Goal: Task Accomplishment & Management: Use online tool/utility

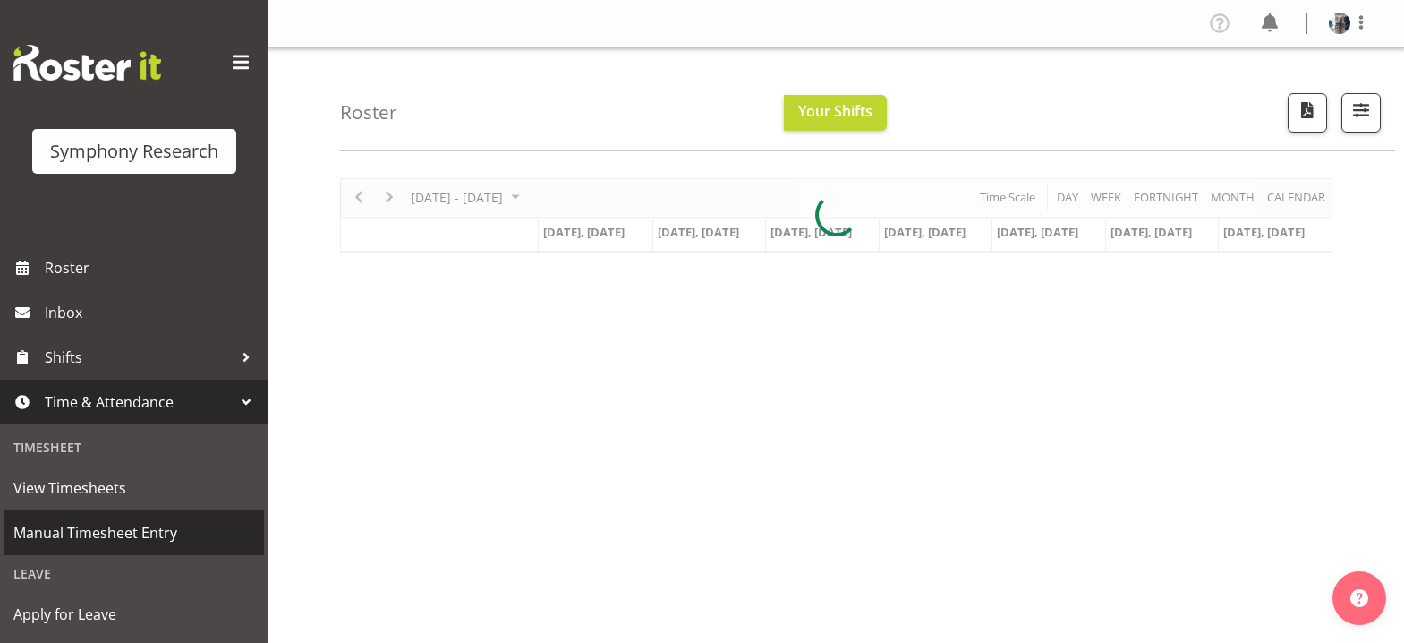
click at [135, 537] on span "Manual Timesheet Entry" at bounding box center [134, 532] width 242 height 27
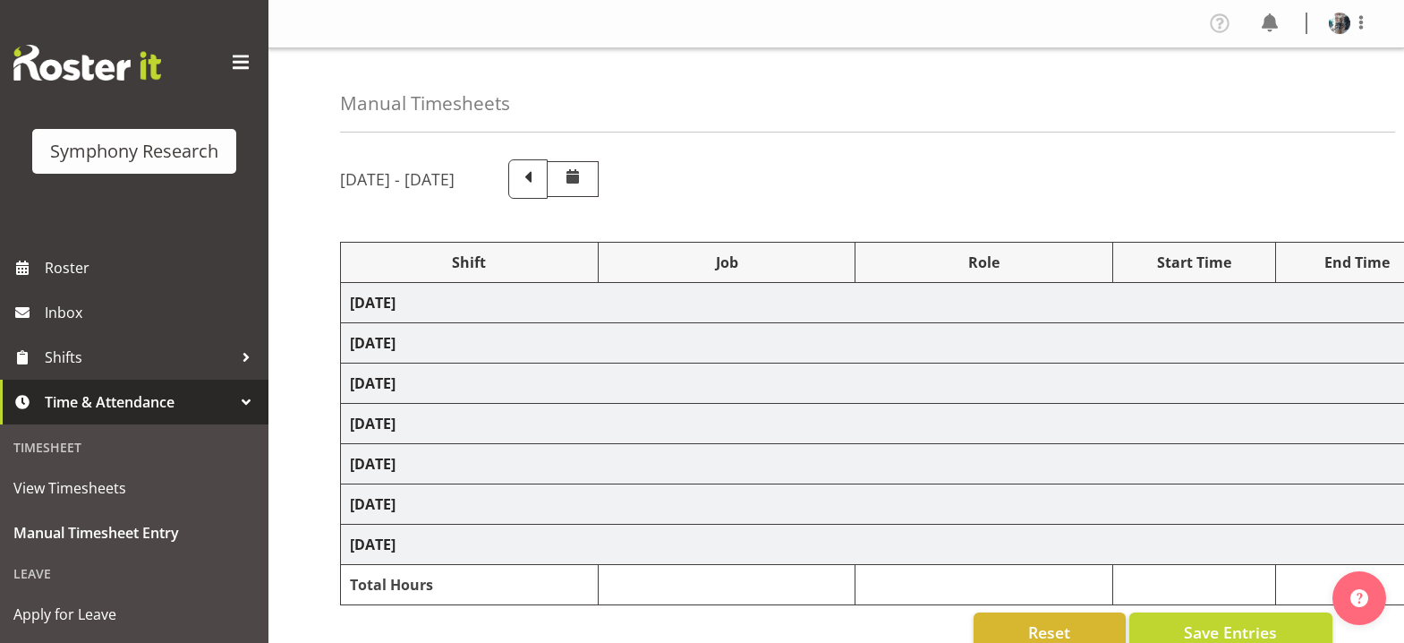
select select "26078"
select select "10461"
select select "47"
select select "48116"
select select "10461"
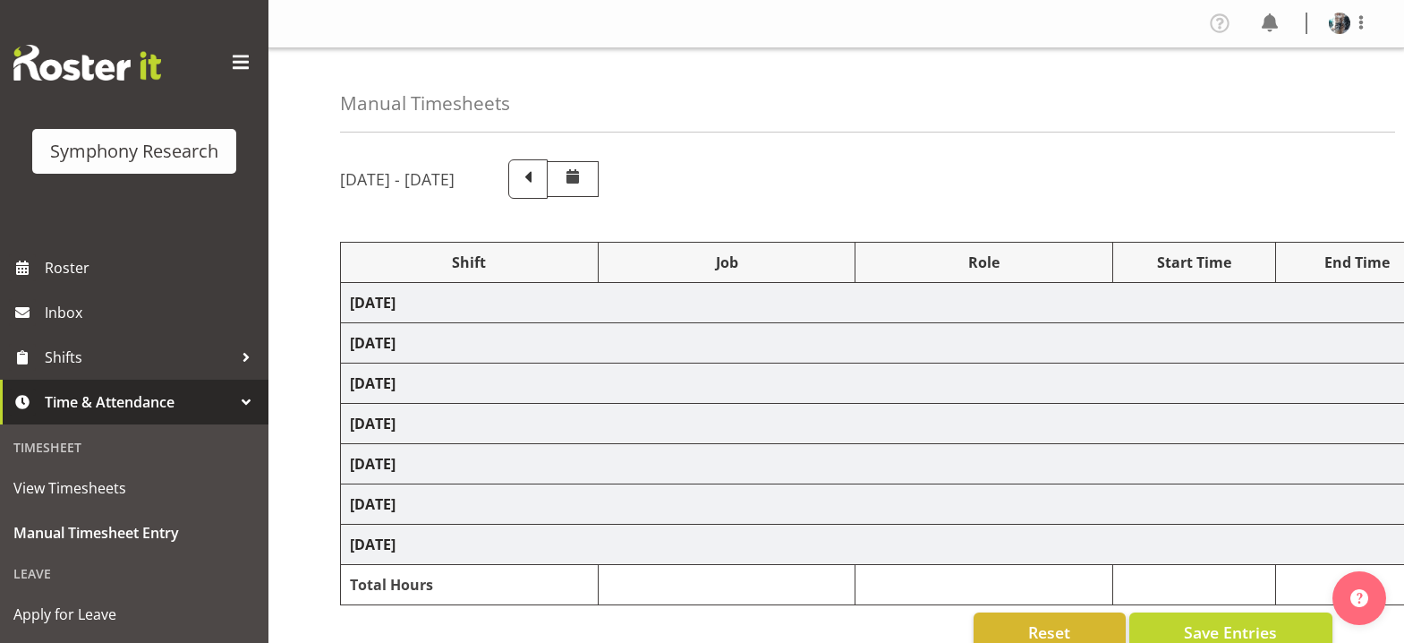
select select "47"
select select "2690"
select select "10461"
select select "47"
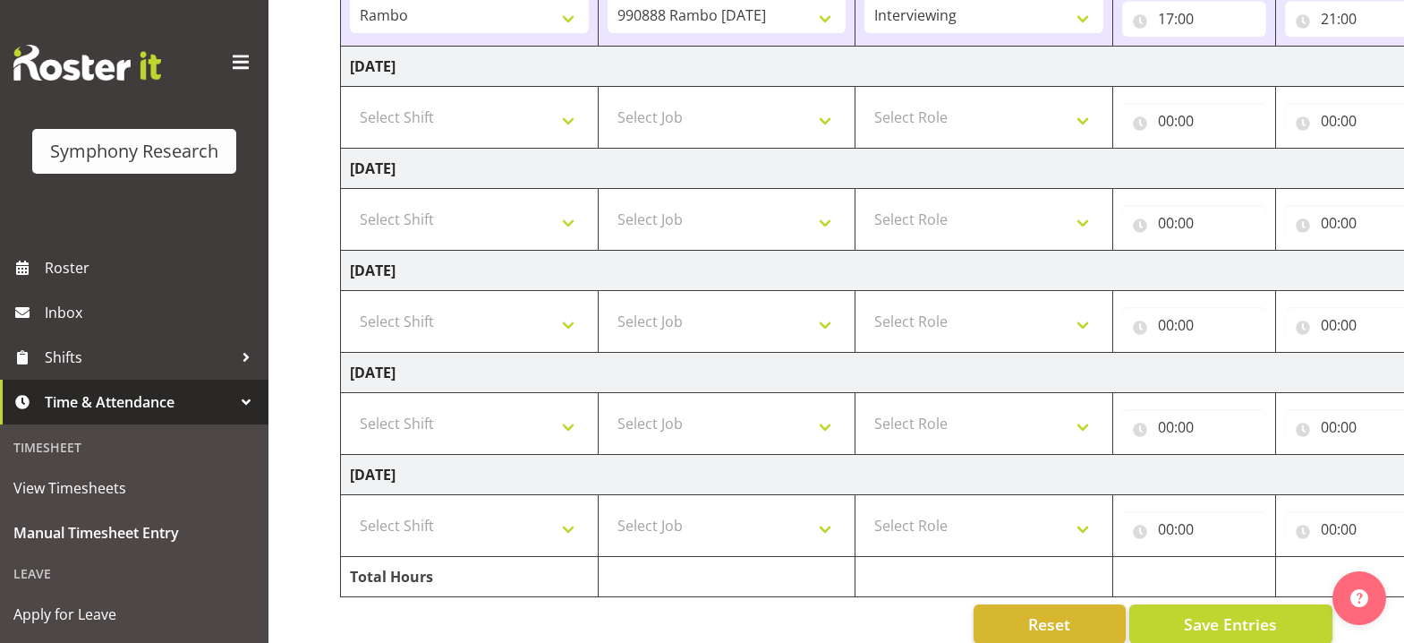
scroll to position [530, 0]
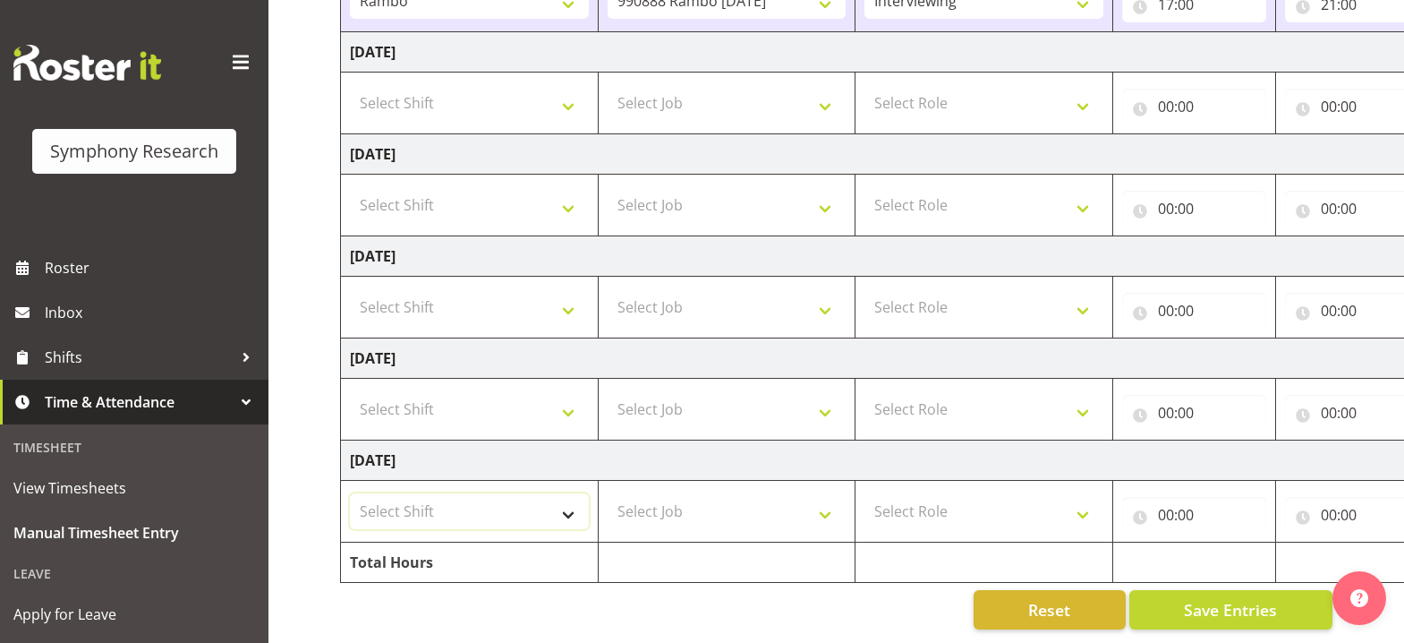
click at [567, 498] on select "Select Shift !!Weekend Residential (Roster IT Shift Label) *Business 9/10am ~ 4…" at bounding box center [469, 511] width 239 height 36
select select "41605"
click at [350, 493] on select "Select Shift !!Weekend Residential (Roster IT Shift Label) *Business 9/10am ~ 4…" at bounding box center [469, 511] width 239 height 36
click at [829, 499] on select "Select Job 550060 IF Admin 553492 World Poll [GEOGRAPHIC_DATA] Wave 2 2025 5535…" at bounding box center [727, 511] width 239 height 36
select select "10499"
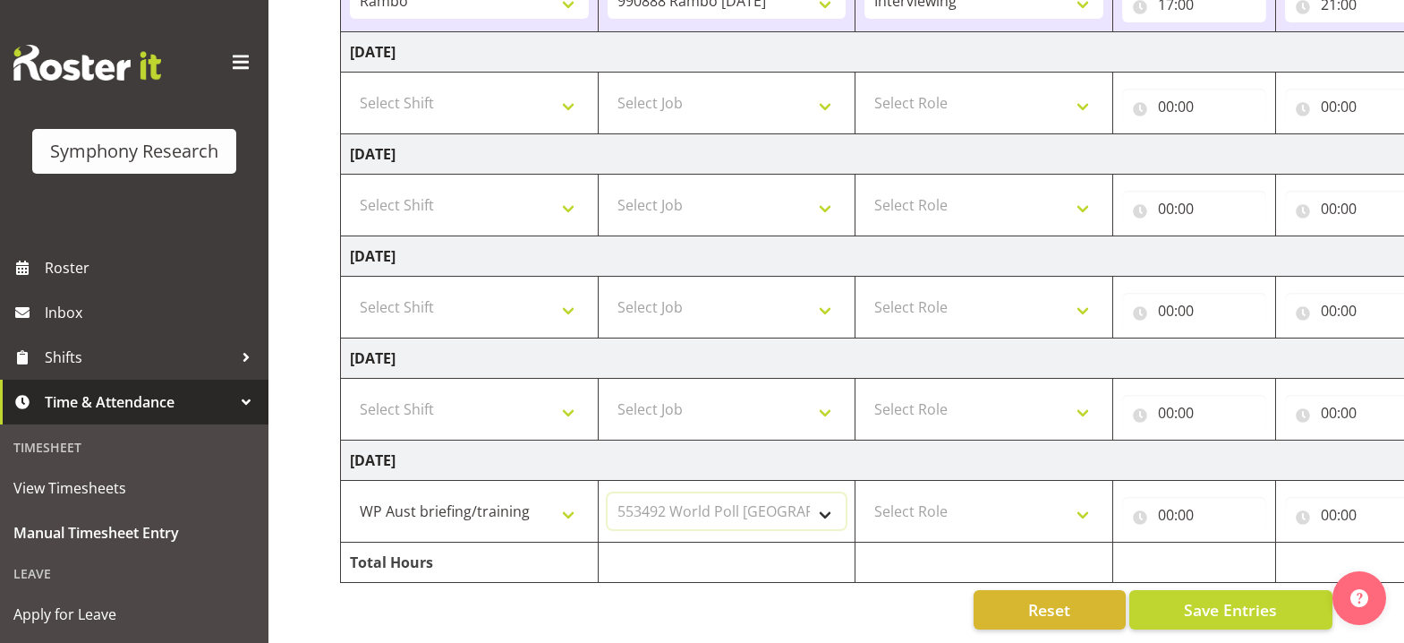
click at [608, 493] on select "Select Job 550060 IF Admin 553492 World Poll [GEOGRAPHIC_DATA] Wave 2 2025 5535…" at bounding box center [727, 511] width 239 height 36
click at [1089, 501] on select "Select Role Briefing Interviewing" at bounding box center [984, 511] width 239 height 36
select select "297"
click at [865, 493] on select "Select Role Briefing Interviewing" at bounding box center [984, 511] width 239 height 36
click at [1168, 506] on input "00:00" at bounding box center [1195, 515] width 144 height 36
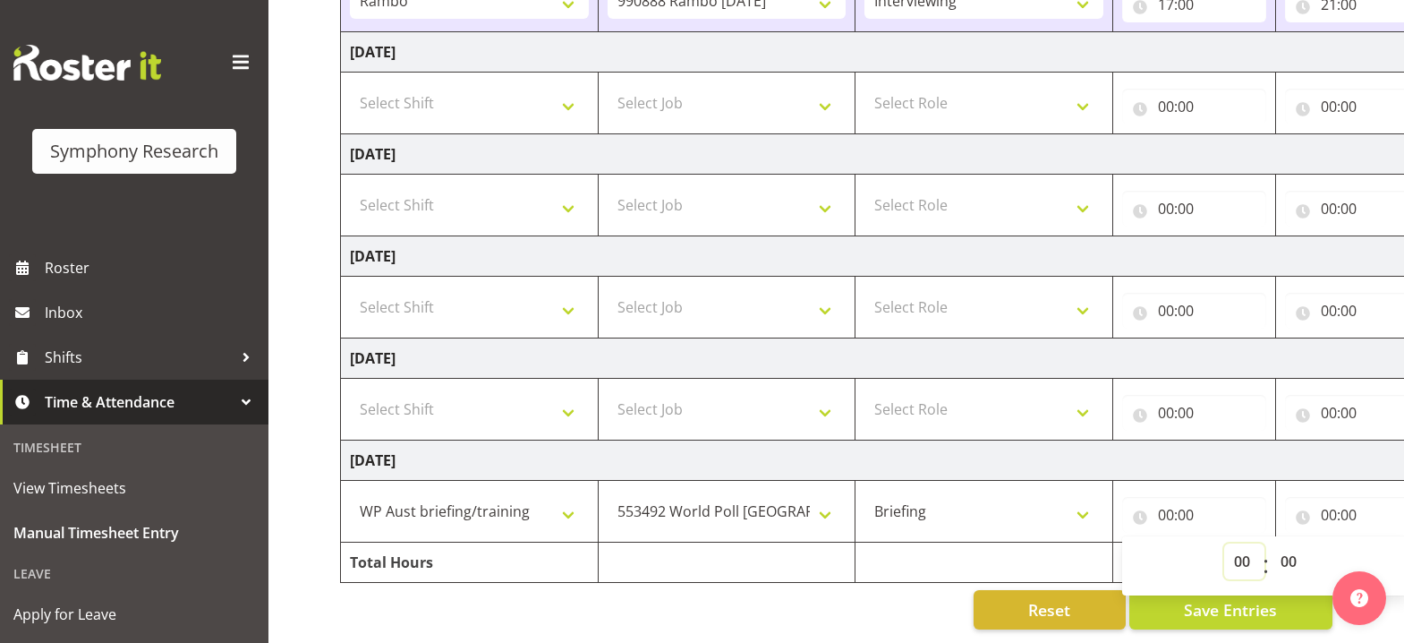
click at [1242, 552] on select "00 01 02 03 04 05 06 07 08 09 10 11 12 13 14 15 16 17 18 19 20 21 22 23" at bounding box center [1245, 561] width 40 height 36
click at [1245, 543] on select "00 01 02 03 04 05 06 07 08 09 10 11 12 13 14 15 16 17 18 19 20 21 22 23" at bounding box center [1245, 561] width 40 height 36
select select "12"
click at [1225, 543] on select "00 01 02 03 04 05 06 07 08 09 10 11 12 13 14 15 16 17 18 19 20 21 22 23" at bounding box center [1245, 561] width 40 height 36
type input "12:00"
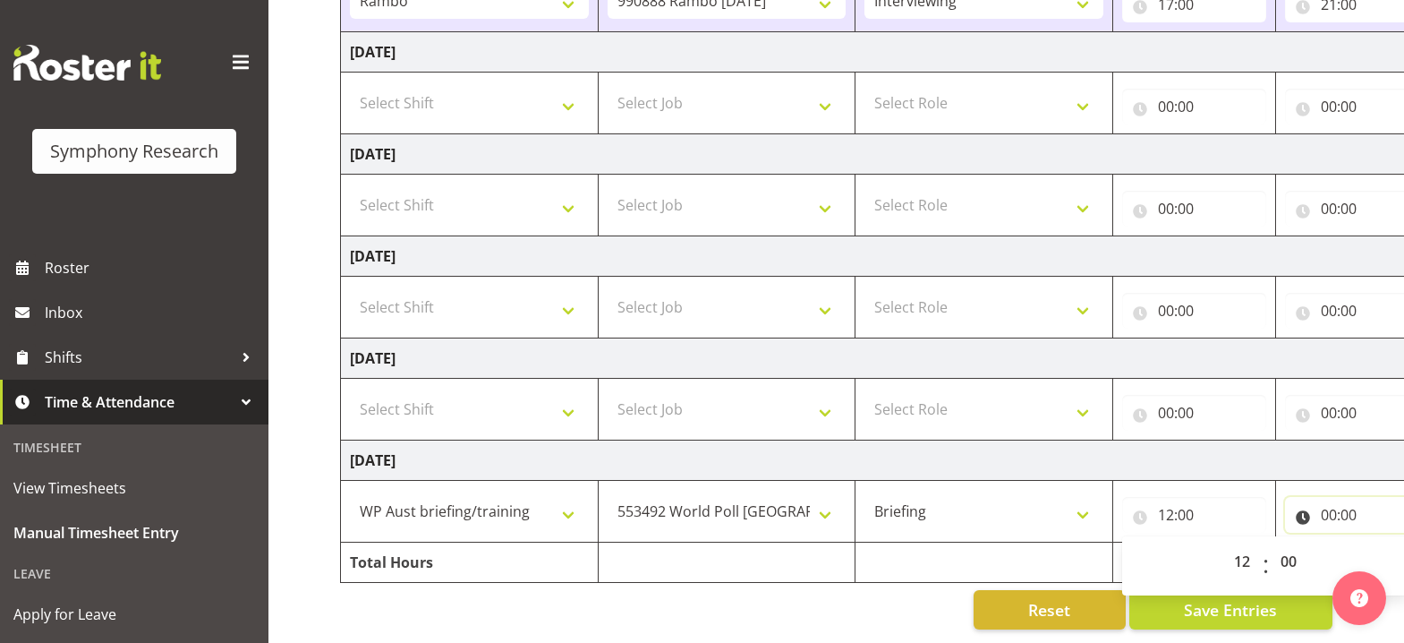
click at [1328, 505] on input "00:00" at bounding box center [1357, 515] width 144 height 36
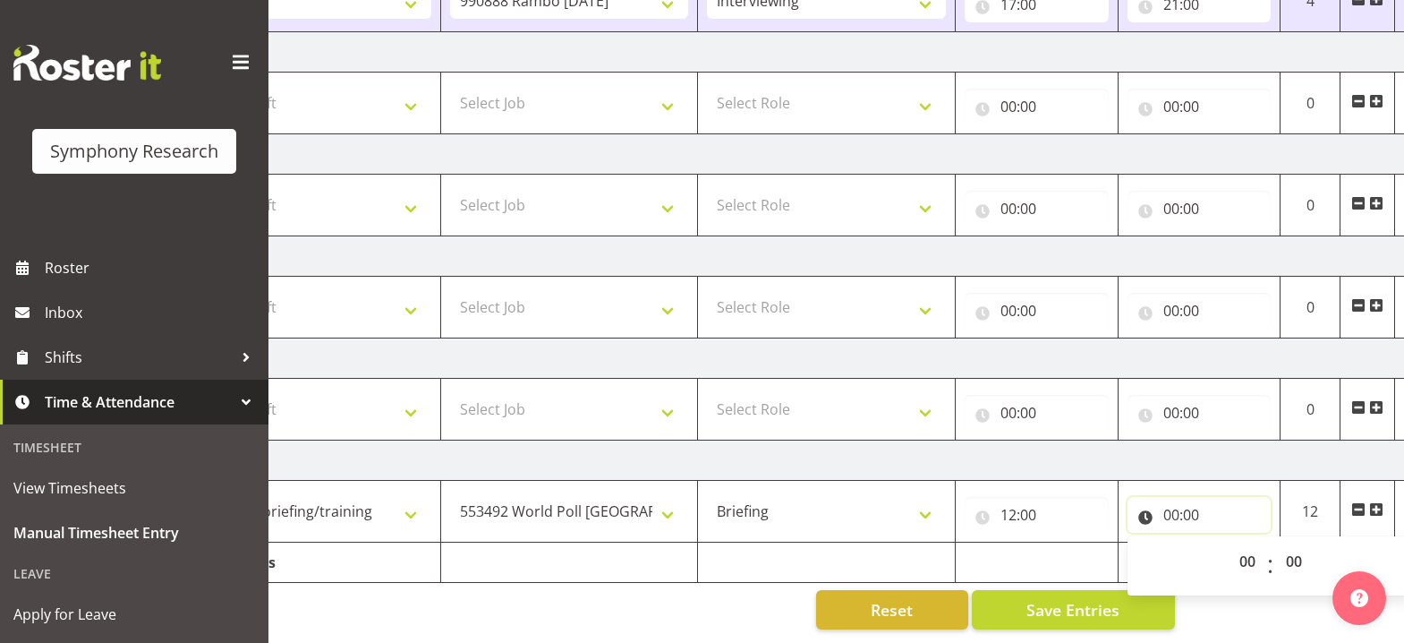
scroll to position [0, 164]
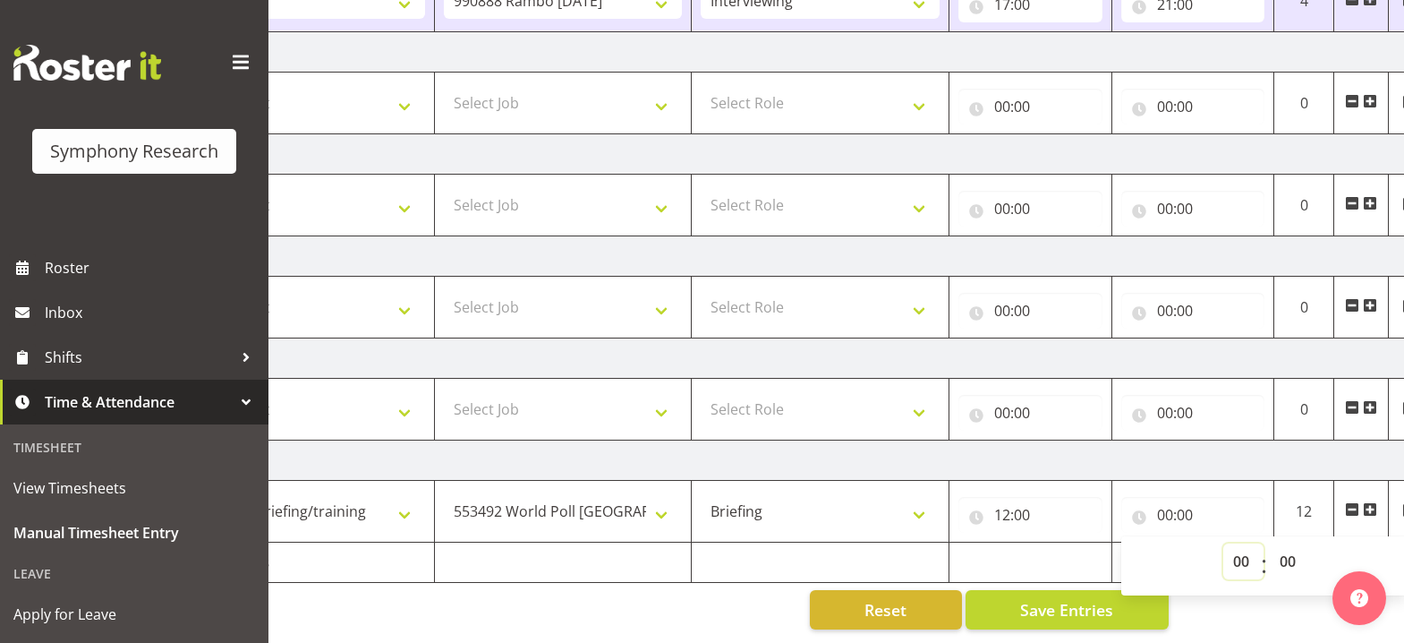
click at [1241, 549] on select "00 01 02 03 04 05 06 07 08 09 10 11 12 13 14 15 16 17 18 19 20 21 22 23" at bounding box center [1244, 561] width 40 height 36
select select "14"
click at [1224, 543] on select "00 01 02 03 04 05 06 07 08 09 10 11 12 13 14 15 16 17 18 19 20 21 22 23" at bounding box center [1244, 561] width 40 height 36
type input "14:00"
click at [1286, 552] on select "00 01 02 03 04 05 06 07 08 09 10 11 12 13 14 15 16 17 18 19 20 21 22 23 24 25 2…" at bounding box center [1290, 561] width 40 height 36
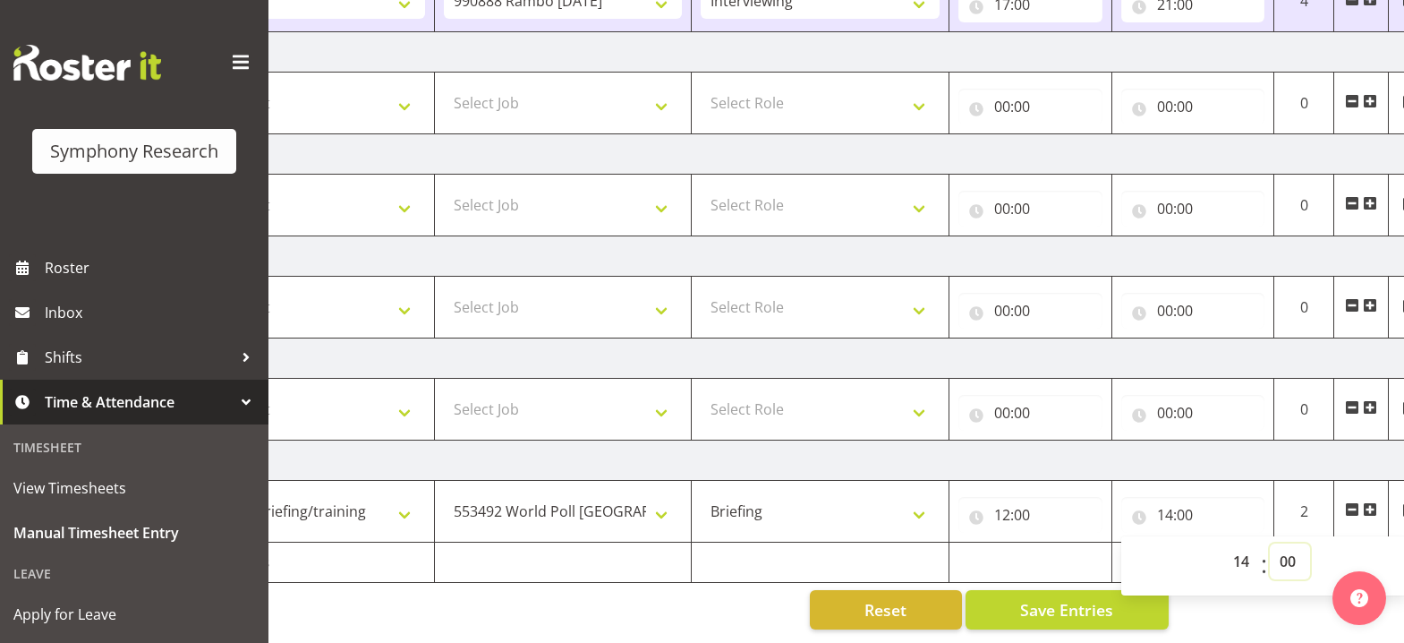
select select "32"
click at [1270, 543] on select "00 01 02 03 04 05 06 07 08 09 10 11 12 13 14 15 16 17 18 19 20 21 22 23 24 25 2…" at bounding box center [1290, 561] width 40 height 36
type input "14:32"
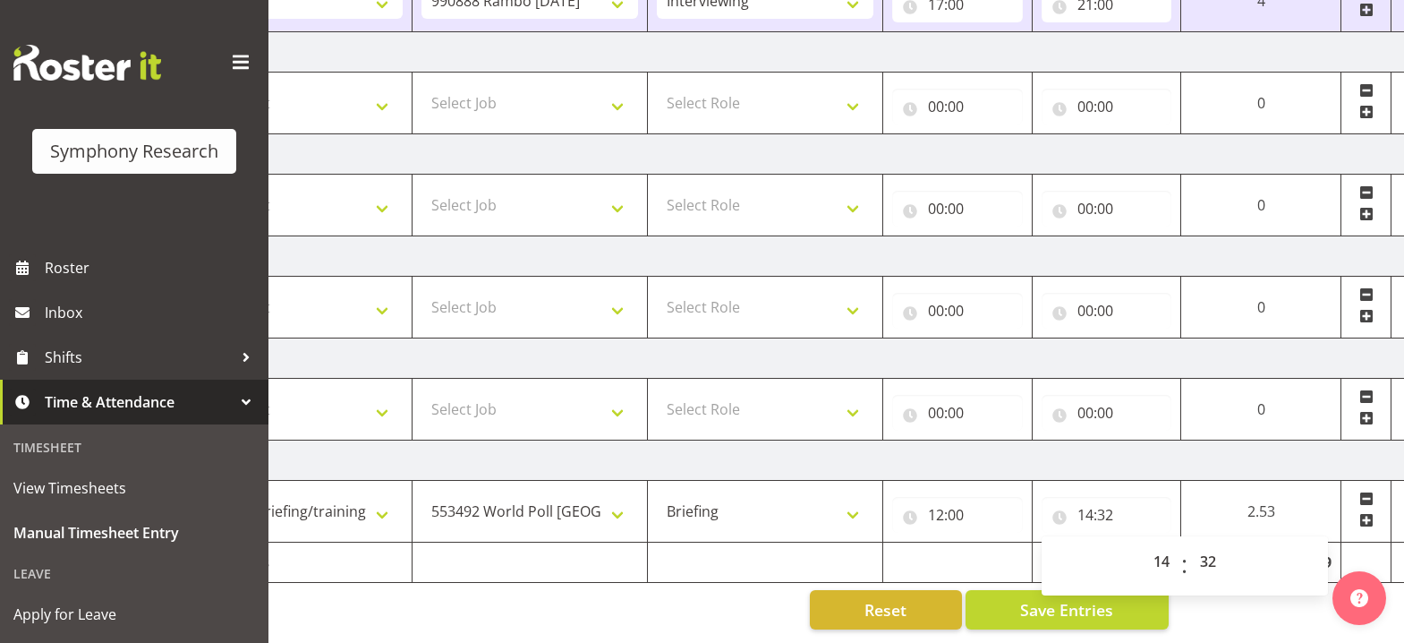
click at [1367, 513] on span at bounding box center [1367, 520] width 14 height 14
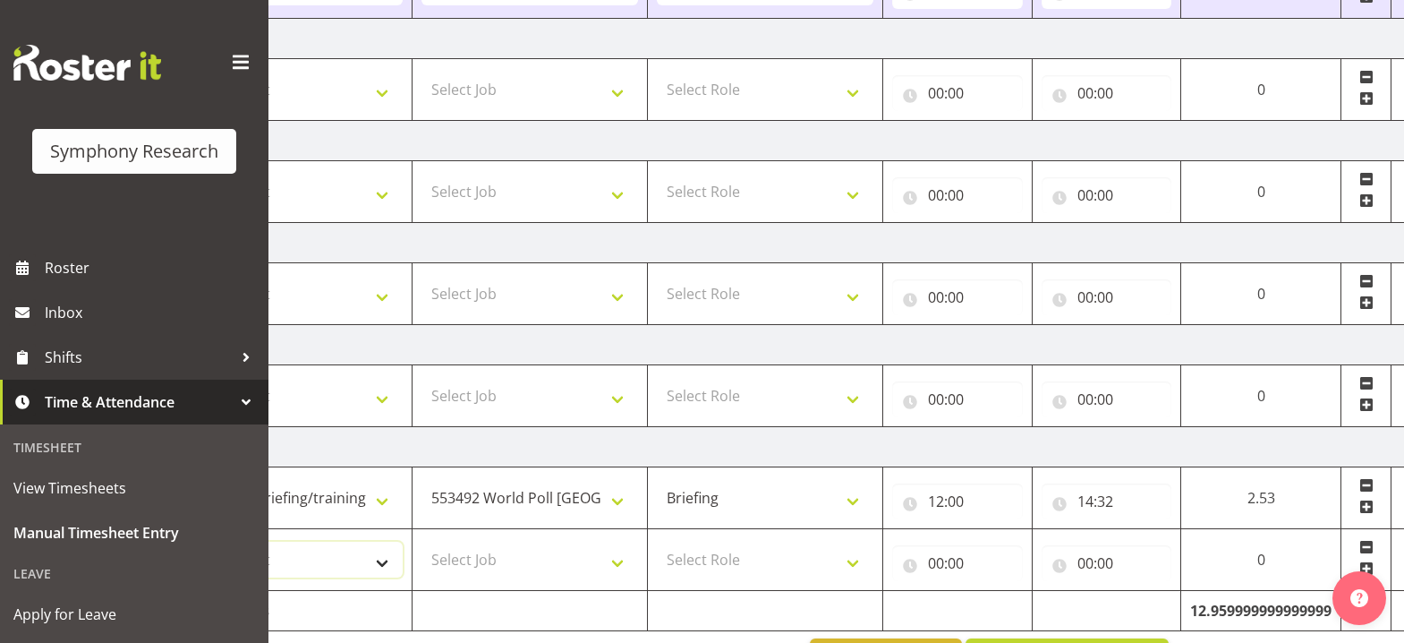
click at [385, 564] on select "Select Shift !!Weekend Residential (Roster IT Shift Label) *Business 9/10am ~ 4…" at bounding box center [294, 560] width 217 height 36
select select "17154"
click at [186, 542] on select "Select Shift !!Weekend Residential (Roster IT Shift Label) *Business 9/10am ~ 4…" at bounding box center [294, 560] width 217 height 36
click at [620, 564] on select "Select Job 550060 IF Admin 553492 World Poll [GEOGRAPHIC_DATA] Wave 2 2025 5535…" at bounding box center [530, 560] width 217 height 36
select select "10239"
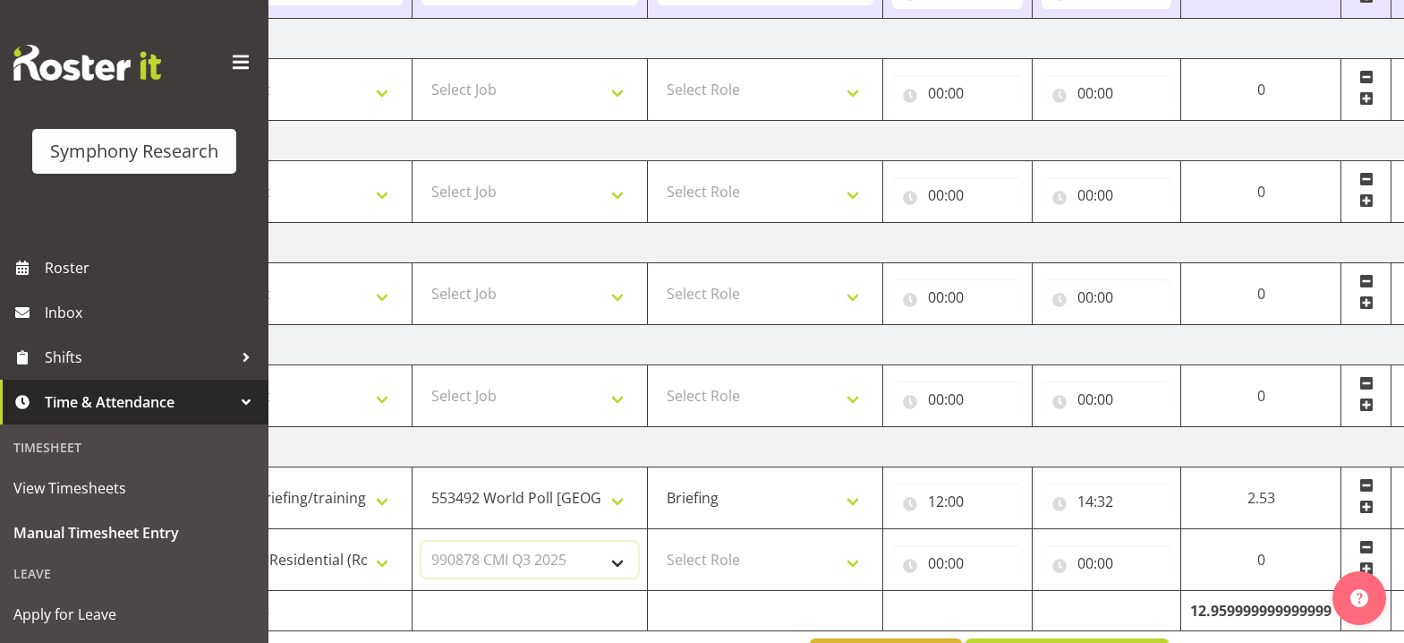
click at [422, 542] on select "Select Job 550060 IF Admin 553492 World Poll [GEOGRAPHIC_DATA] Wave 2 2025 5535…" at bounding box center [530, 560] width 217 height 36
click at [854, 565] on select "Select Role Briefing Interviewing" at bounding box center [765, 560] width 217 height 36
select select "47"
click at [657, 542] on select "Select Role Briefing Interviewing" at bounding box center [765, 560] width 217 height 36
click at [935, 565] on input "00:00" at bounding box center [957, 563] width 131 height 36
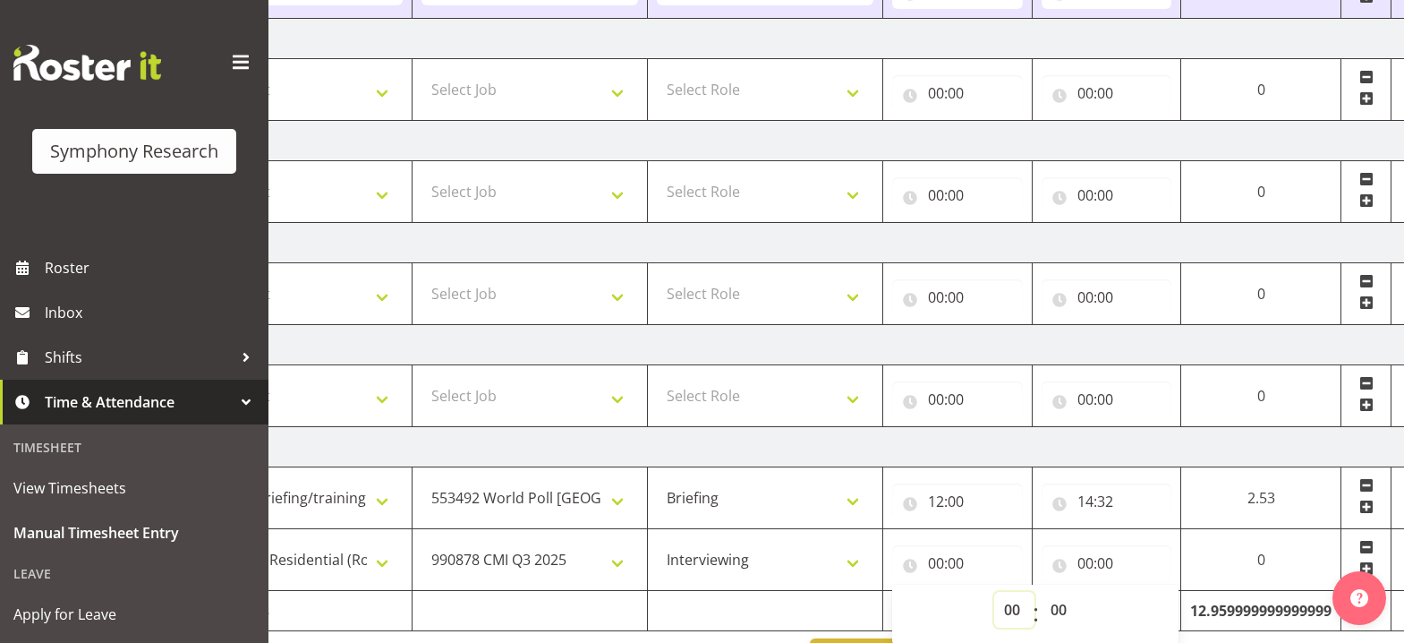
click at [1012, 614] on select "00 01 02 03 04 05 06 07 08 09 10 11 12 13 14 15 16 17 18 19 20 21 22 23" at bounding box center [1015, 610] width 40 height 36
click at [1085, 566] on input "00:00" at bounding box center [1107, 563] width 131 height 36
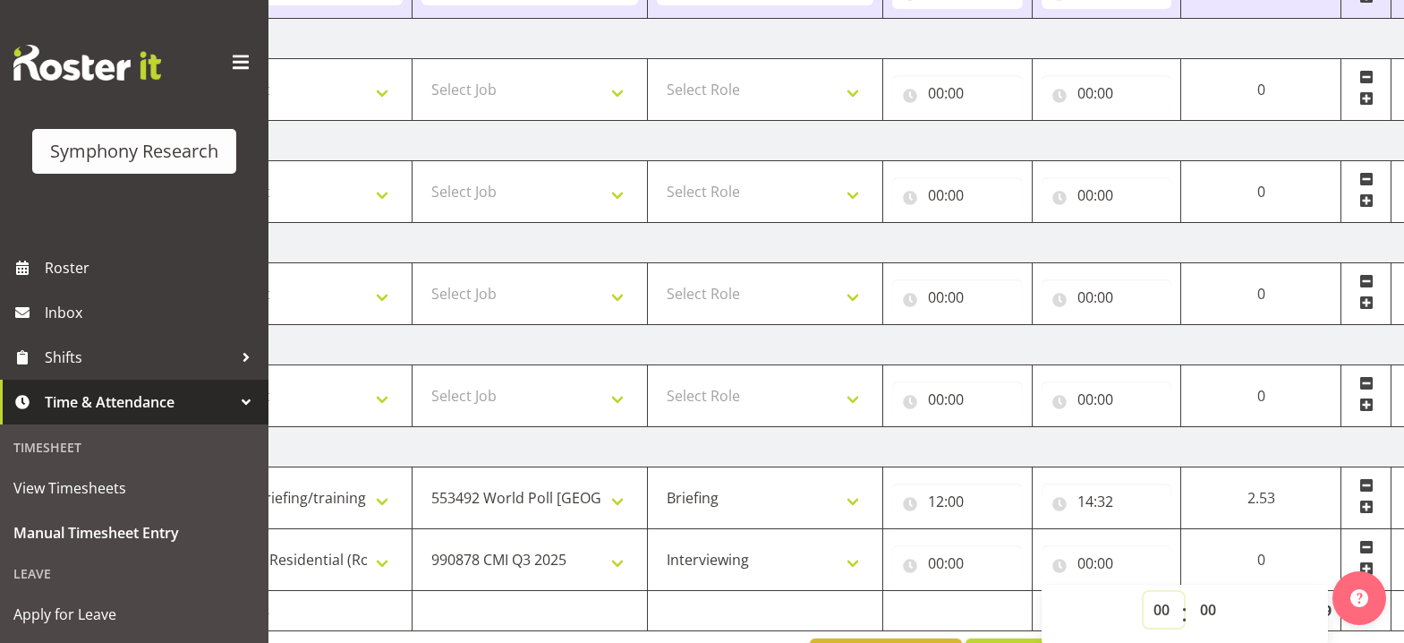
click at [1158, 614] on select "00 01 02 03 04 05 06 07 08 09 10 11 12 13 14 15 16 17 18 19 20 21 22 23" at bounding box center [1164, 610] width 40 height 36
select select "14"
click at [1184, 592] on select "00 01 02 03 04 05 06 07 08 09 10 11 12 13 14 15 16 17 18 19 20 21 22 23" at bounding box center [1164, 610] width 40 height 36
type input "14:00"
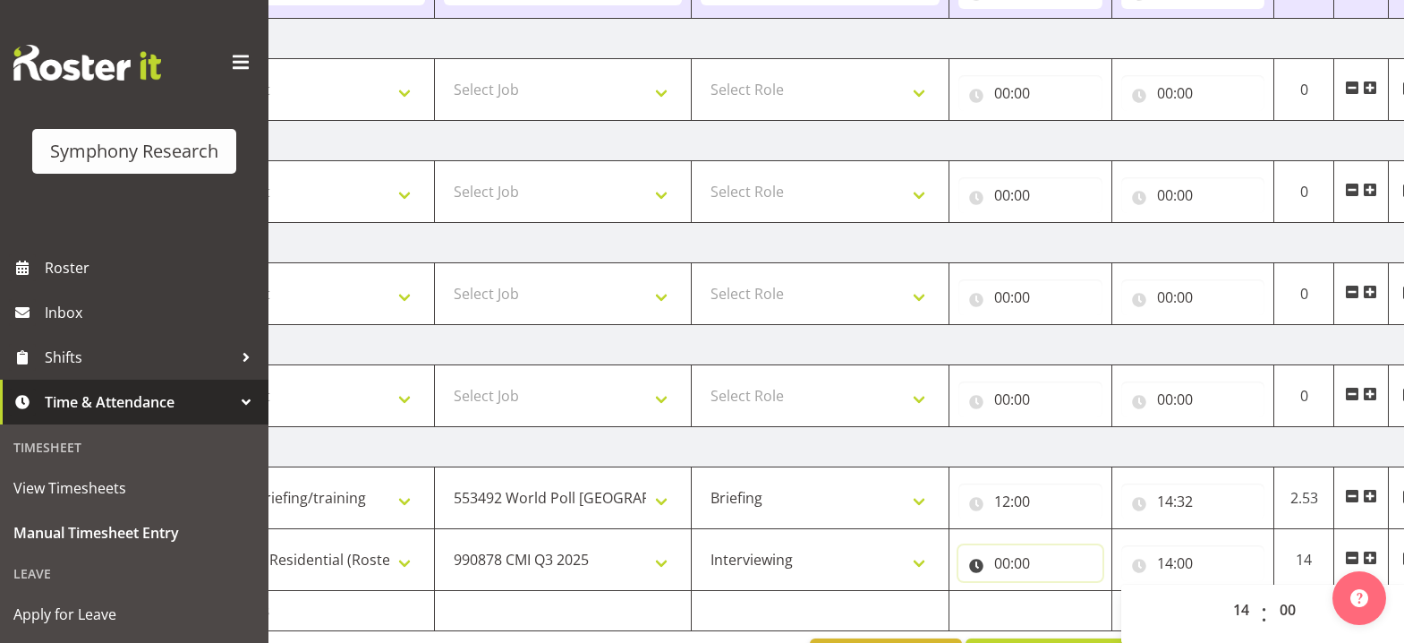
click at [1000, 569] on input "00:00" at bounding box center [1031, 563] width 144 height 36
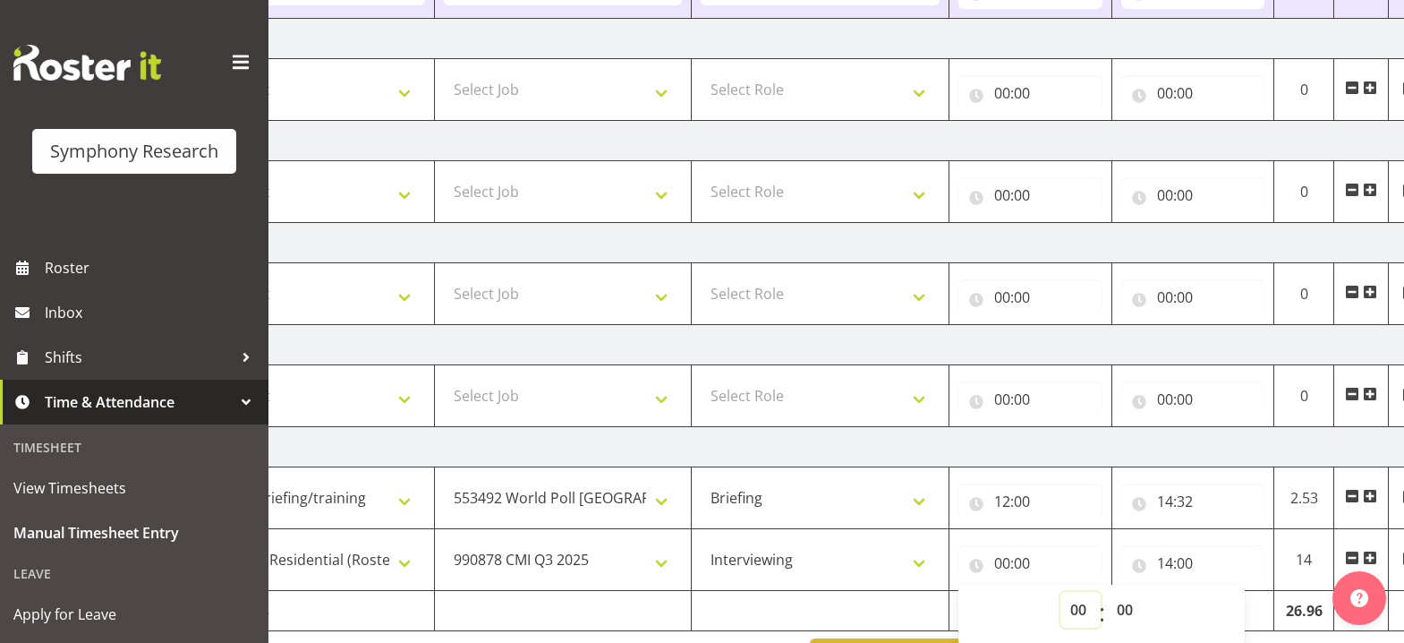
click at [1071, 608] on select "00 01 02 03 04 05 06 07 08 09 10 11 12 13 14 15 16 17 18 19 20 21 22 23" at bounding box center [1081, 610] width 40 height 36
select select "14"
click at [1061, 592] on select "00 01 02 03 04 05 06 07 08 09 10 11 12 13 14 15 16 17 18 19 20 21 22 23" at bounding box center [1081, 610] width 40 height 36
type input "14:00"
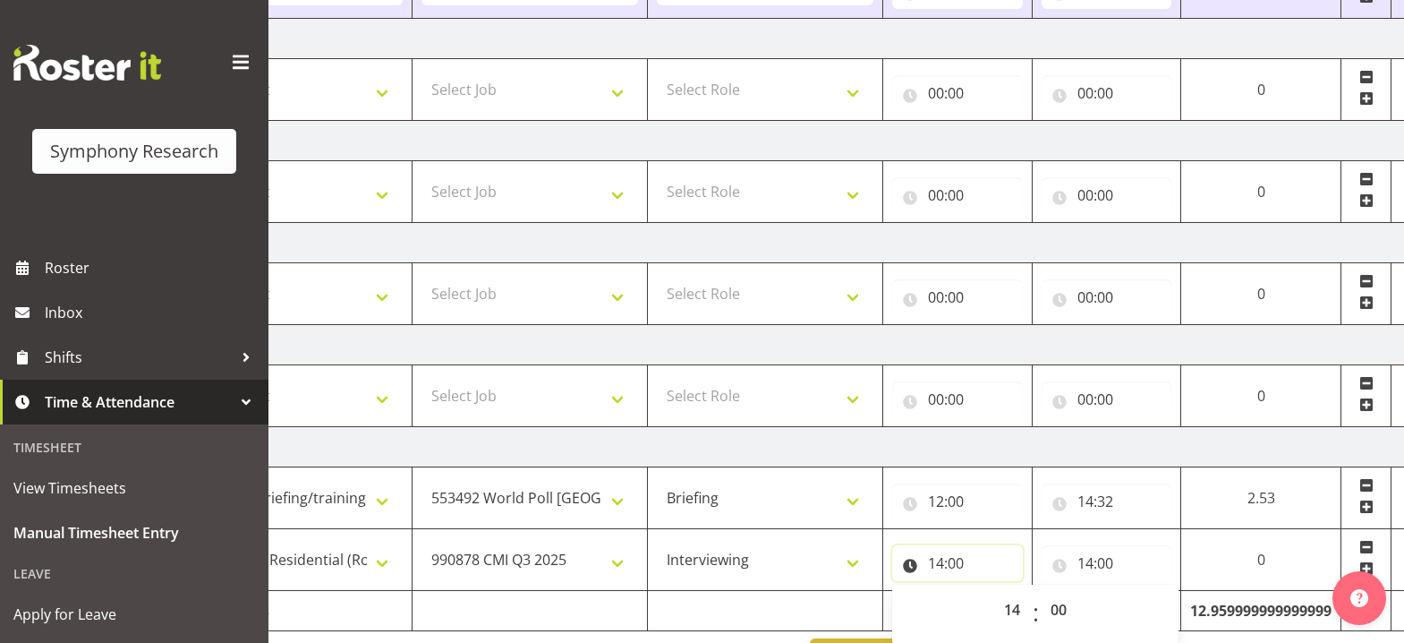
click at [958, 569] on input "14:00" at bounding box center [957, 563] width 131 height 36
click at [958, 563] on input "14:00" at bounding box center [957, 563] width 131 height 36
click at [1060, 614] on select "00 01 02 03 04 05 06 07 08 09 10 11 12 13 14 15 16 17 18 19 20 21 22 23 24 25 2…" at bounding box center [1061, 610] width 40 height 36
select select "36"
click at [1081, 592] on select "00 01 02 03 04 05 06 07 08 09 10 11 12 13 14 15 16 17 18 19 20 21 22 23 24 25 2…" at bounding box center [1061, 610] width 40 height 36
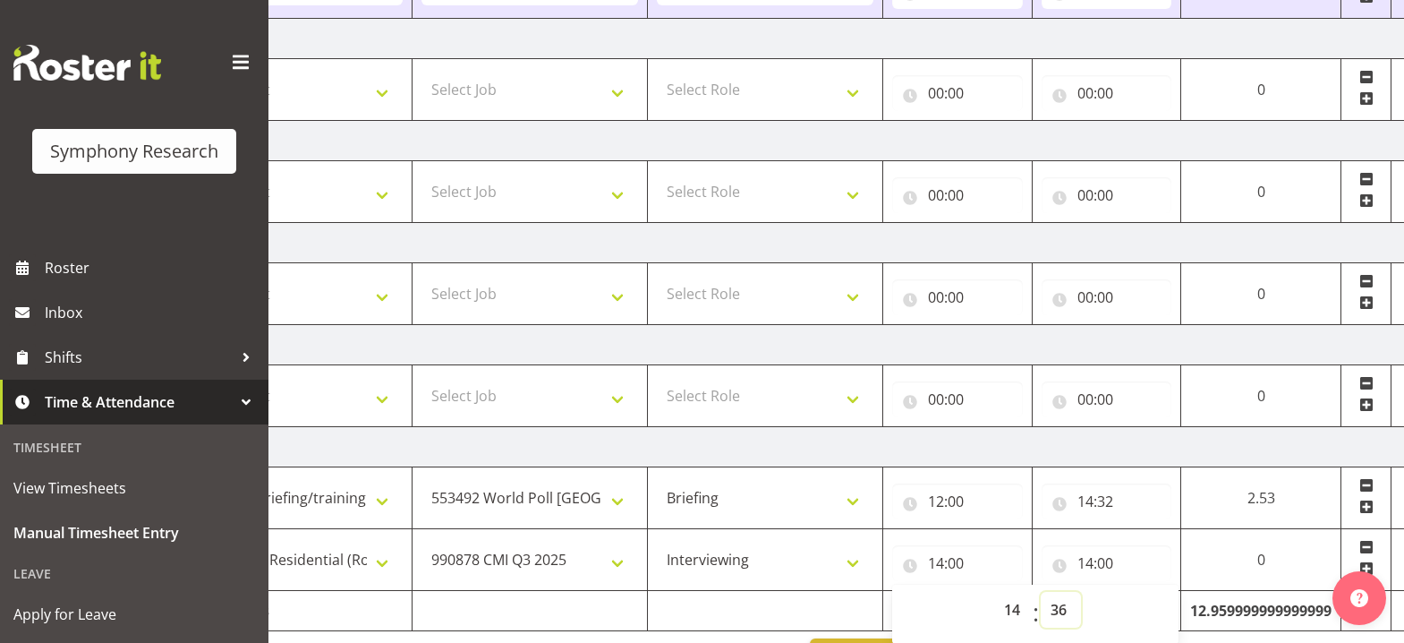
type input "14:36"
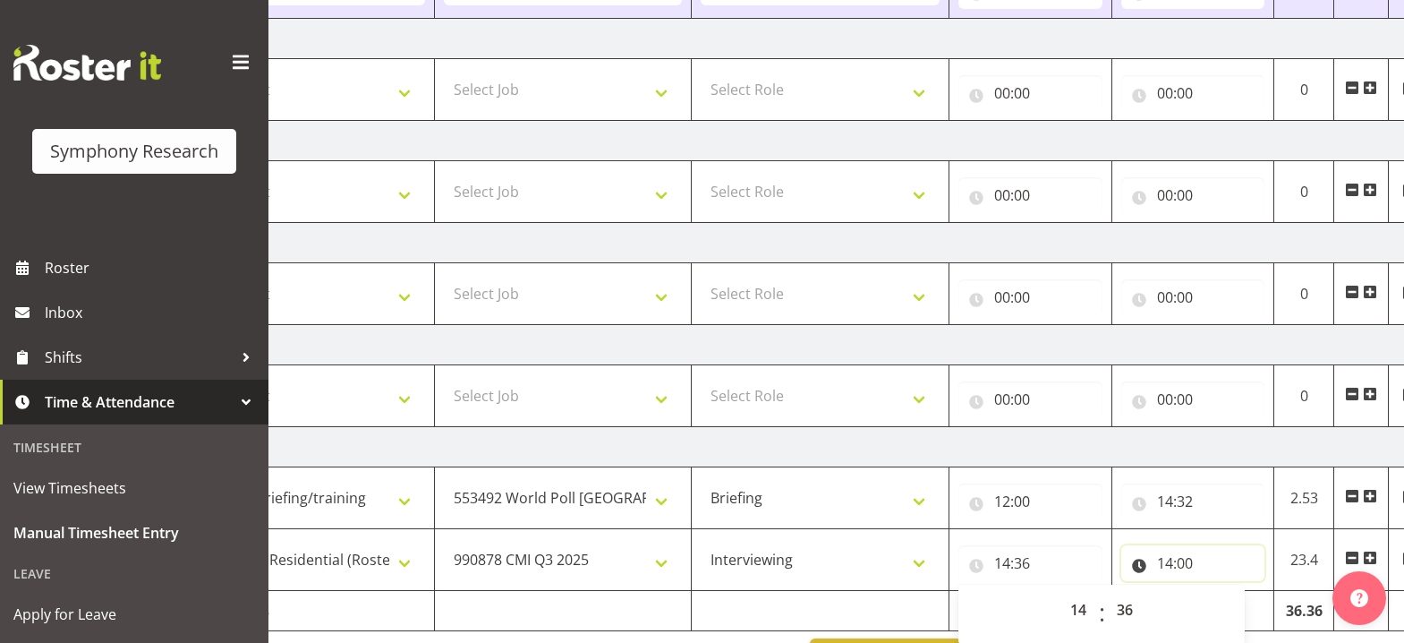
click at [1165, 566] on input "14:00" at bounding box center [1194, 563] width 144 height 36
click at [1241, 612] on select "00 01 02 03 04 05 06 07 08 09 10 11 12 13 14 15 16 17 18 19 20 21 22 23" at bounding box center [1244, 610] width 40 height 36
select select "15"
click at [1224, 592] on select "00 01 02 03 04 05 06 07 08 09 10 11 12 13 14 15 16 17 18 19 20 21 22 23" at bounding box center [1244, 610] width 40 height 36
type input "15:00"
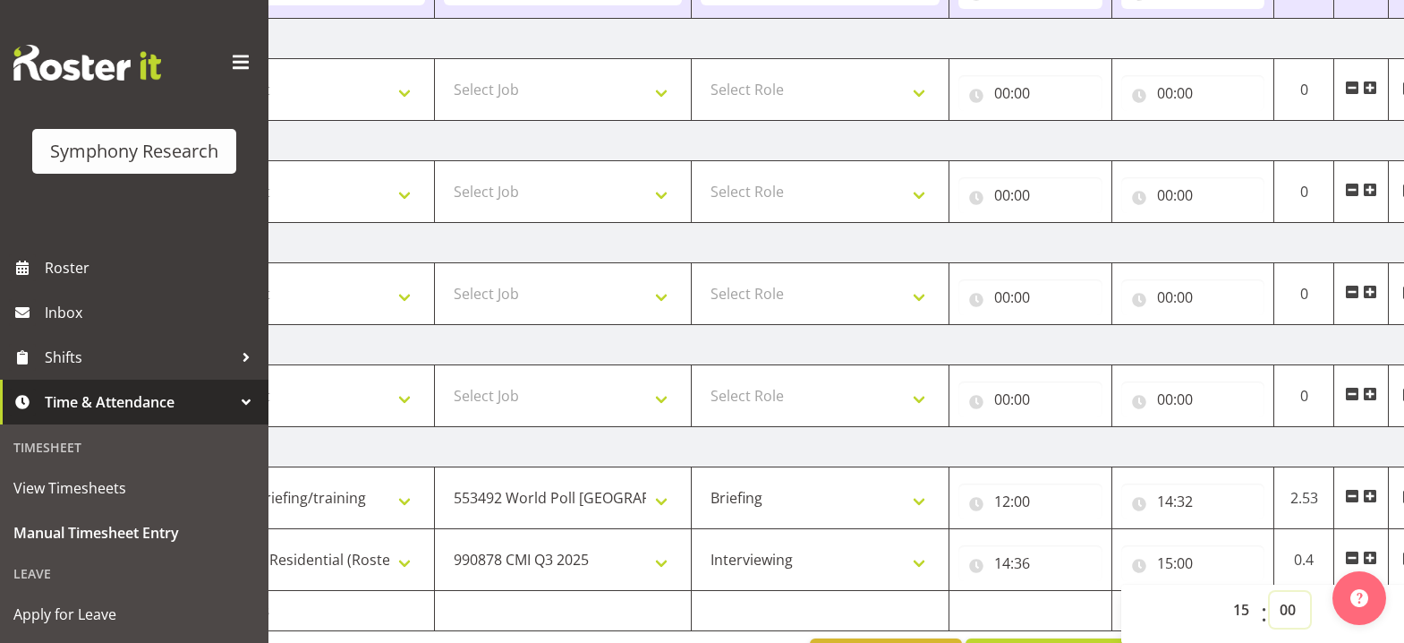
click at [1289, 613] on select "00 01 02 03 04 05 06 07 08 09 10 11 12 13 14 15 16 17 18 19 20 21 22 23 24 25 2…" at bounding box center [1290, 610] width 40 height 36
select select "17"
click at [1270, 592] on select "00 01 02 03 04 05 06 07 08 09 10 11 12 13 14 15 16 17 18 19 20 21 22 23 24 25 2…" at bounding box center [1290, 610] width 40 height 36
type input "15:17"
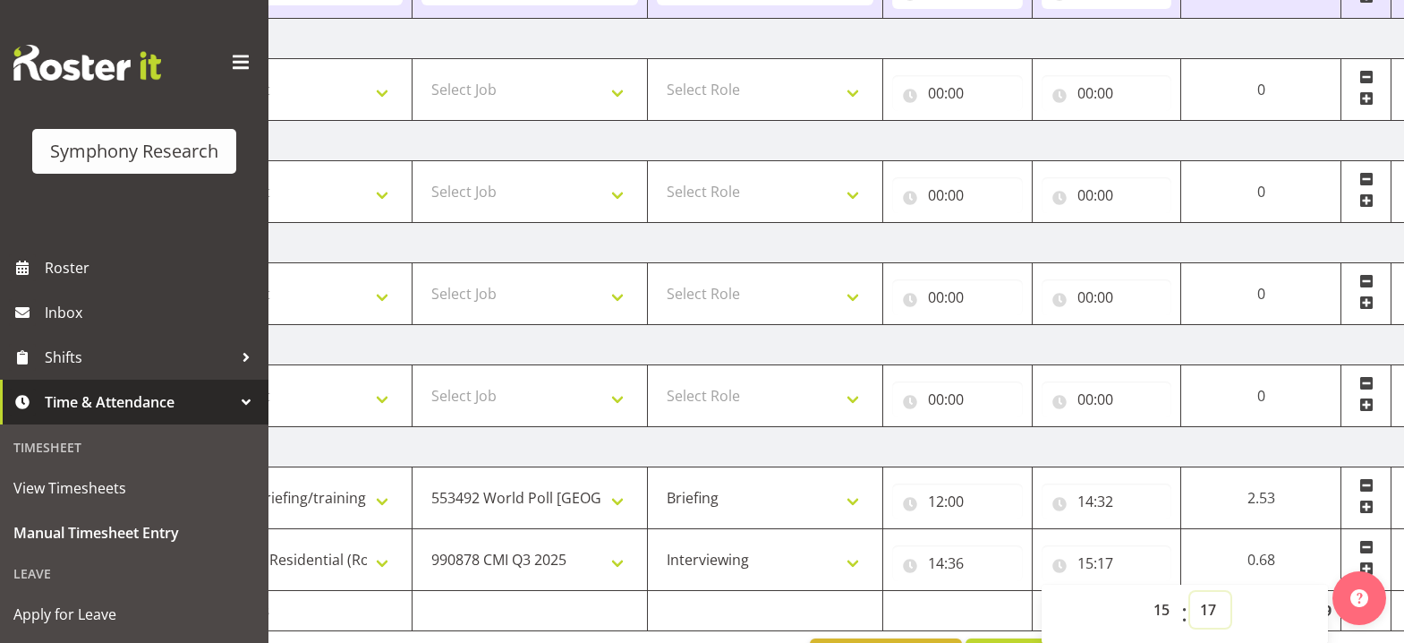
scroll to position [592, 0]
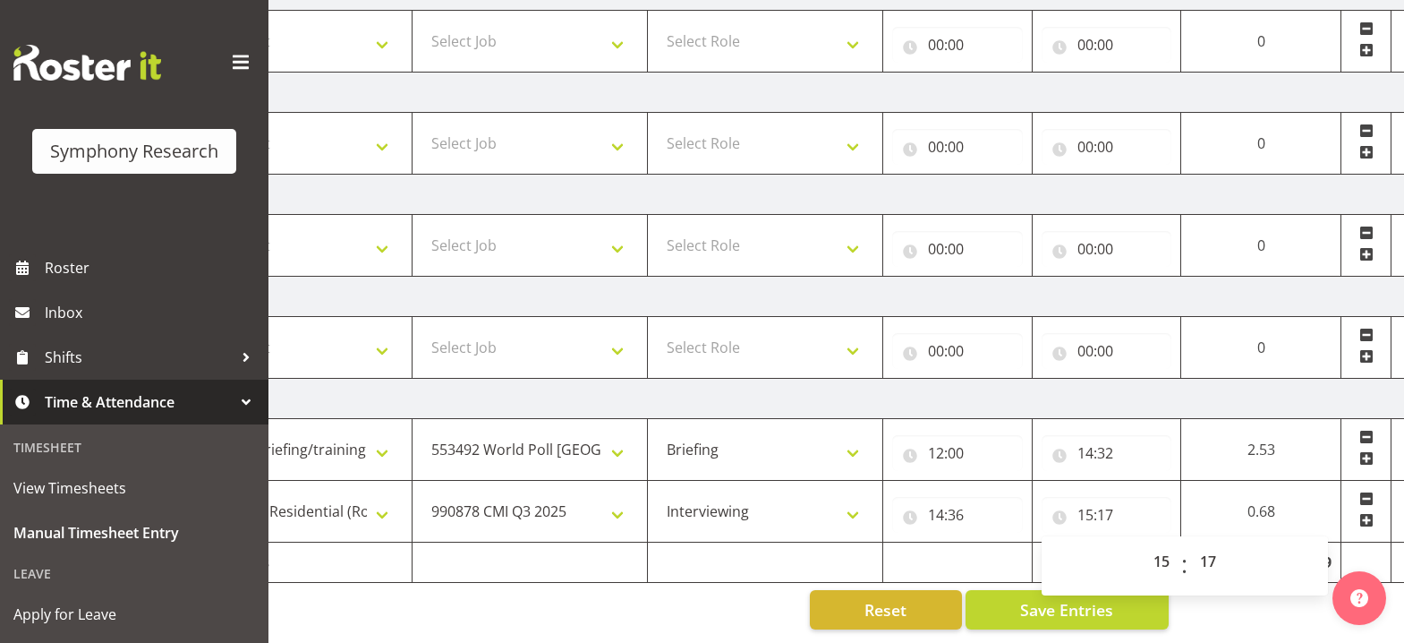
click at [1370, 513] on span at bounding box center [1367, 520] width 14 height 14
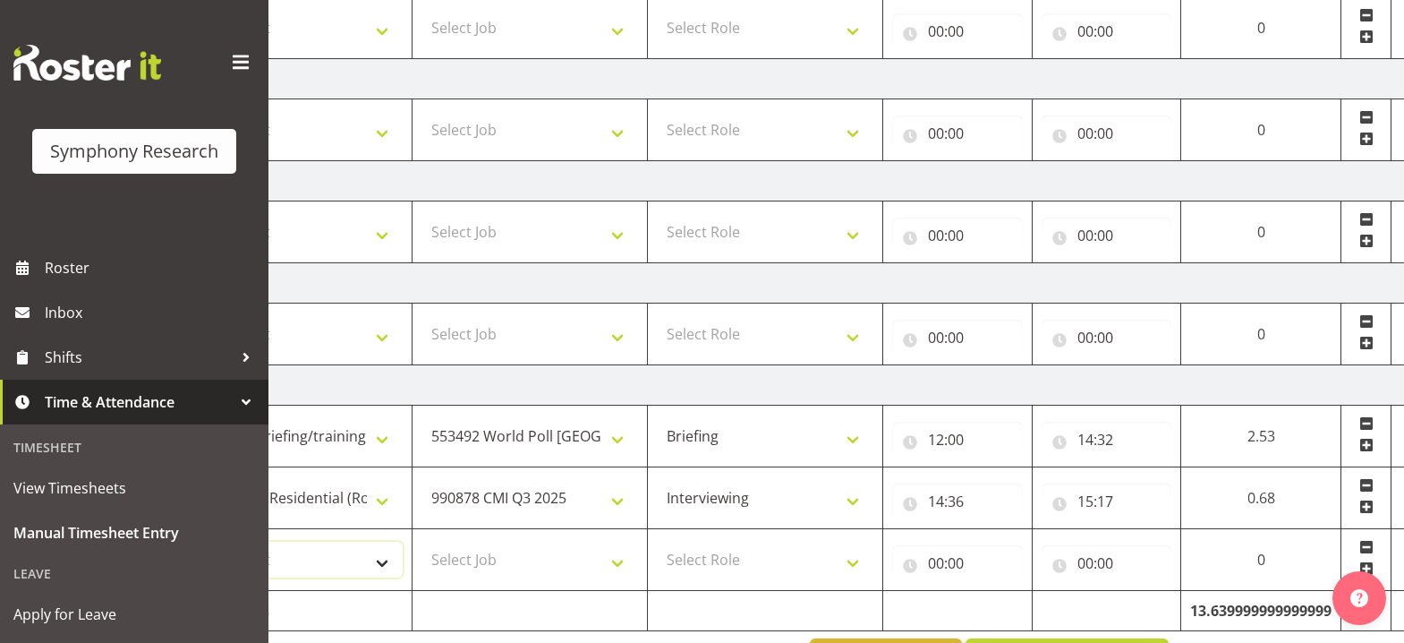
click at [392, 562] on select "Select Shift !!Weekend Residential (Roster IT Shift Label) *Business 9/10am ~ 4…" at bounding box center [294, 560] width 217 height 36
select select "39995"
click at [186, 542] on select "Select Shift !!Weekend Residential (Roster IT Shift Label) *Business 9/10am ~ 4…" at bounding box center [294, 560] width 217 height 36
click at [620, 562] on select "Select Job 550060 IF Admin 553492 World Poll [GEOGRAPHIC_DATA] Wave 2 2025 5535…" at bounding box center [530, 560] width 217 height 36
select select "10499"
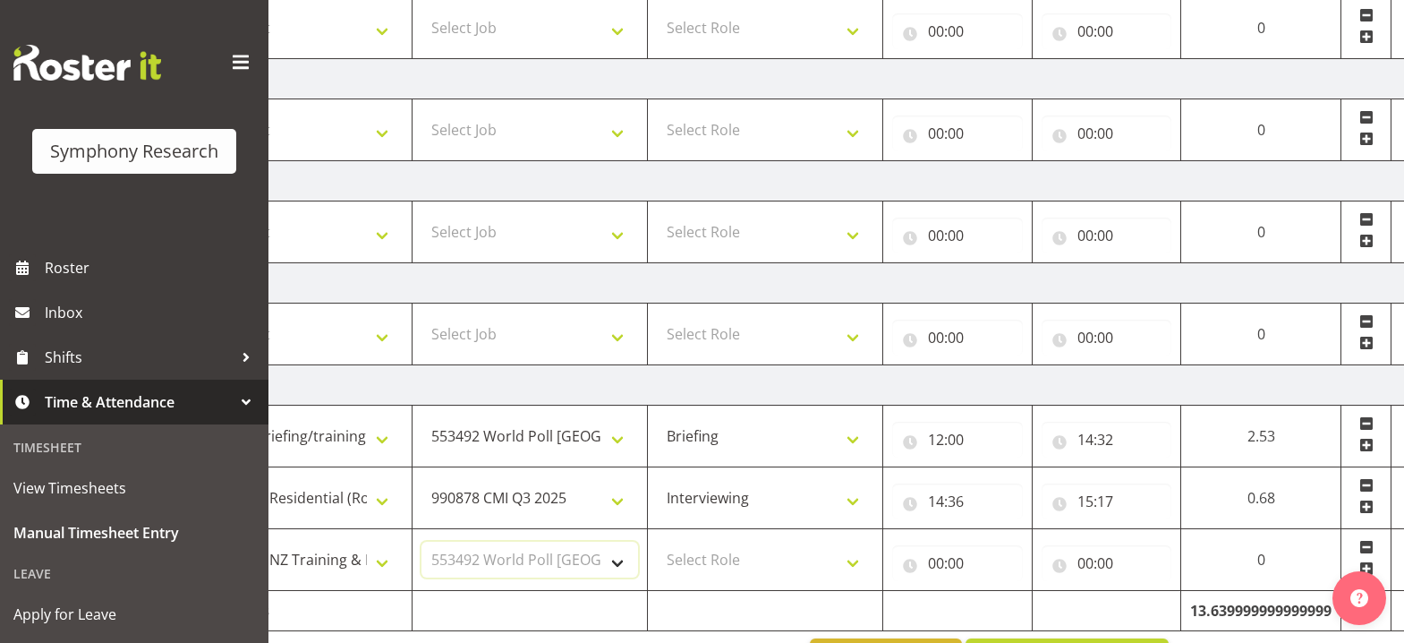
click at [422, 542] on select "Select Job 550060 IF Admin 553492 World Poll [GEOGRAPHIC_DATA] Wave 2 2025 5535…" at bounding box center [530, 560] width 217 height 36
click at [853, 561] on select "Select Role Briefing Interviewing" at bounding box center [765, 560] width 217 height 36
click at [657, 542] on select "Select Role Briefing Interviewing" at bounding box center [765, 560] width 217 height 36
click at [854, 562] on select "Briefing Interviewing" at bounding box center [765, 560] width 217 height 36
select select "297"
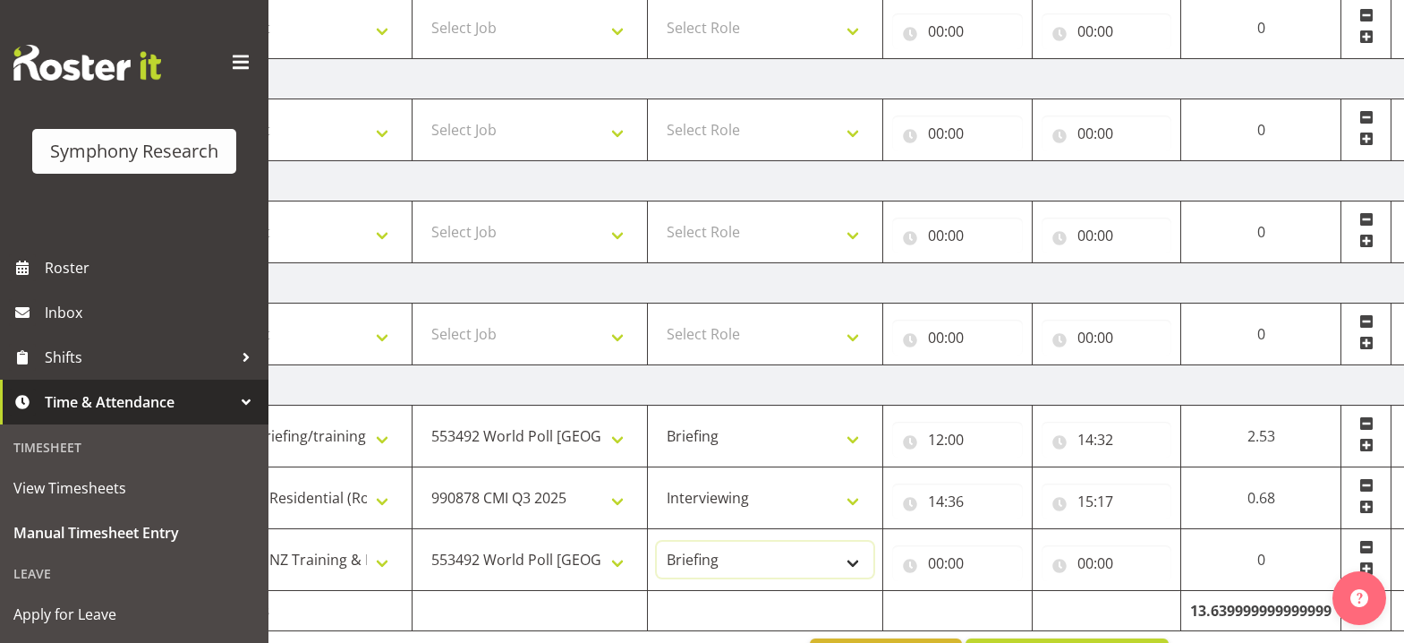
click at [657, 542] on select "Briefing Interviewing" at bounding box center [765, 560] width 217 height 36
click at [934, 564] on input "00:00" at bounding box center [957, 563] width 131 height 36
click at [1012, 610] on select "00 01 02 03 04 05 06 07 08 09 10 11 12 13 14 15 16 17 18 19 20 21 22 23" at bounding box center [1015, 610] width 40 height 36
select select "15"
click at [1035, 592] on select "00 01 02 03 04 05 06 07 08 09 10 11 12 13 14 15 16 17 18 19 20 21 22 23" at bounding box center [1015, 610] width 40 height 36
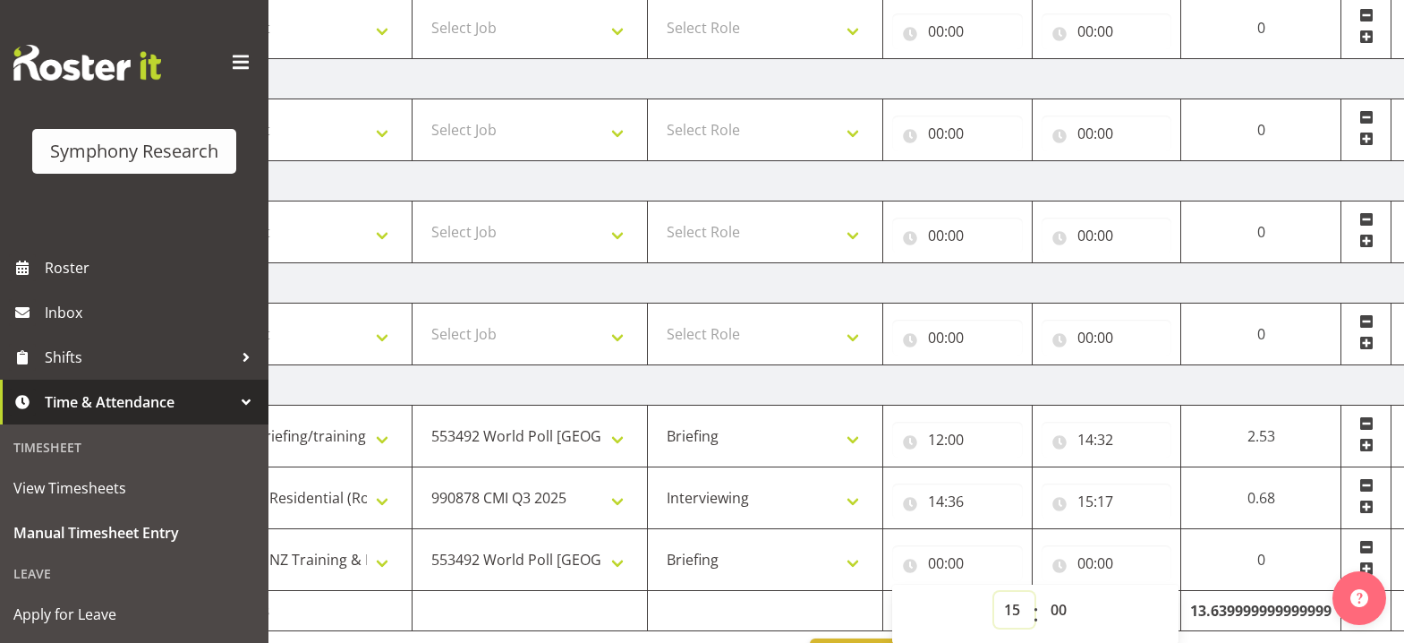
type input "15:00"
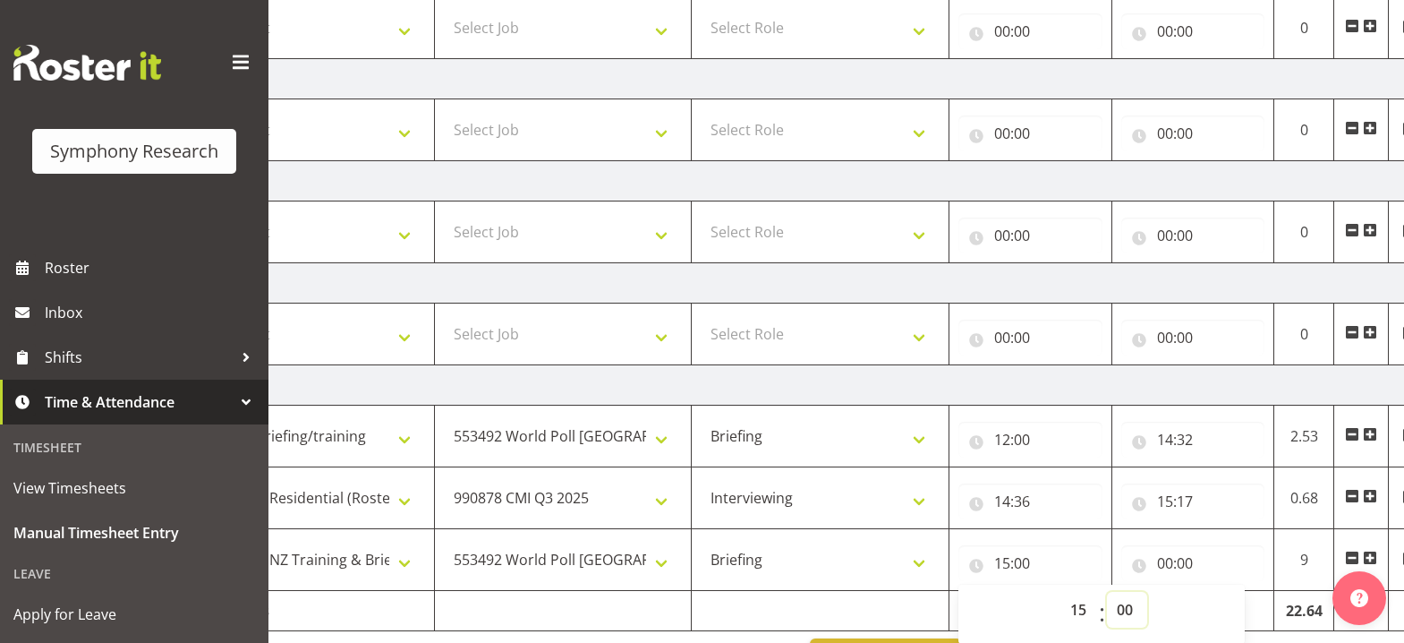
click at [1127, 613] on select "00 01 02 03 04 05 06 07 08 09 10 11 12 13 14 15 16 17 18 19 20 21 22 23 24 25 2…" at bounding box center [1127, 610] width 40 height 36
select select "17"
click at [1107, 592] on select "00 01 02 03 04 05 06 07 08 09 10 11 12 13 14 15 16 17 18 19 20 21 22 23 24 25 2…" at bounding box center [1127, 610] width 40 height 36
type input "15:17"
click at [1165, 570] on input "00:00" at bounding box center [1194, 563] width 144 height 36
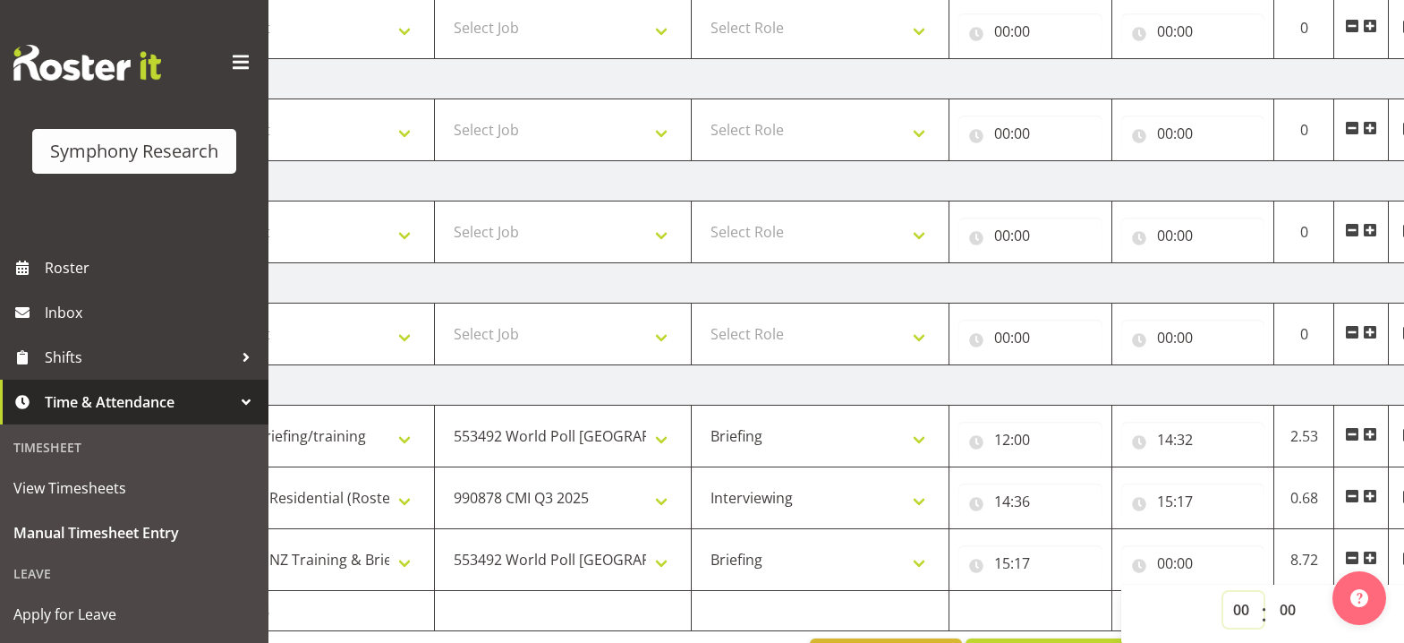
click at [1243, 616] on select "00 01 02 03 04 05 06 07 08 09 10 11 12 13 14 15 16 17 18 19 20 21 22 23" at bounding box center [1244, 610] width 40 height 36
select select "16"
click at [1224, 592] on select "00 01 02 03 04 05 06 07 08 09 10 11 12 13 14 15 16 17 18 19 20 21 22 23" at bounding box center [1244, 610] width 40 height 36
type input "16:00"
click at [1285, 607] on select "00 01 02 03 04 05 06 07 08 09 10 11 12 13 14 15 16 17 18 19 20 21 22 23 24 25 2…" at bounding box center [1290, 610] width 40 height 36
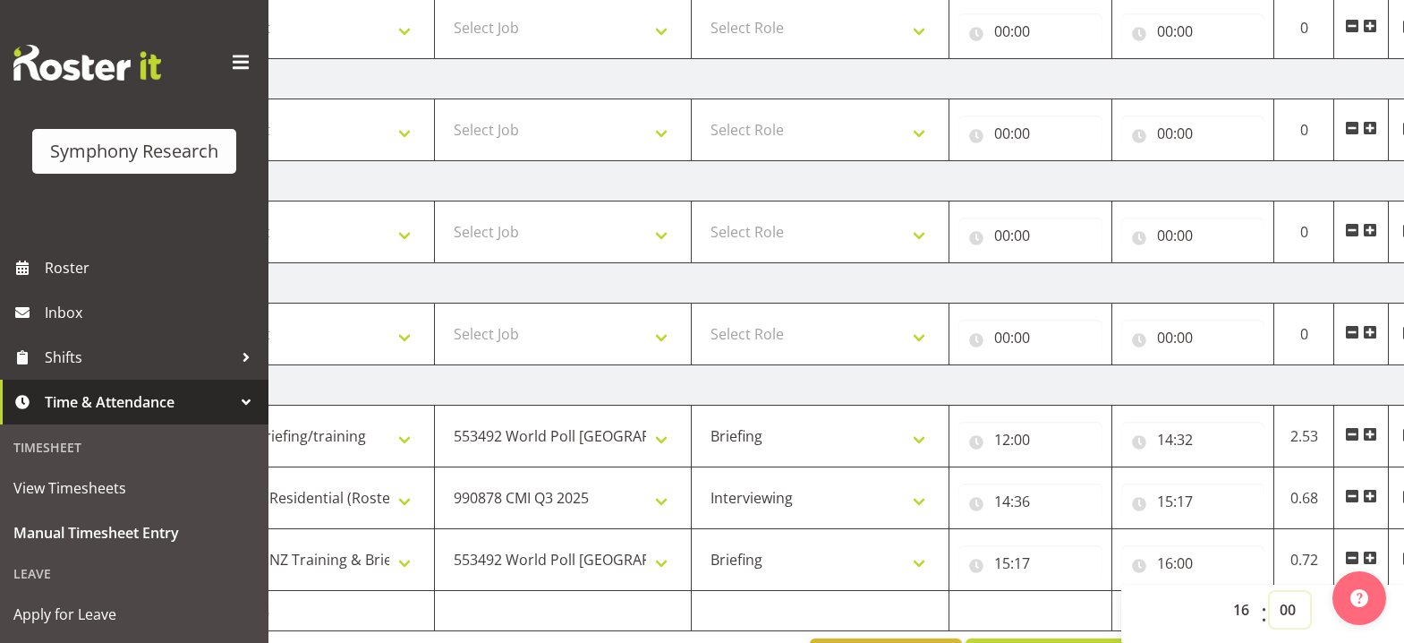
select select "9"
click at [1270, 592] on select "00 01 02 03 04 05 06 07 08 09 10 11 12 13 14 15 16 17 18 19 20 21 22 23 24 25 2…" at bounding box center [1290, 610] width 40 height 36
type input "16:09"
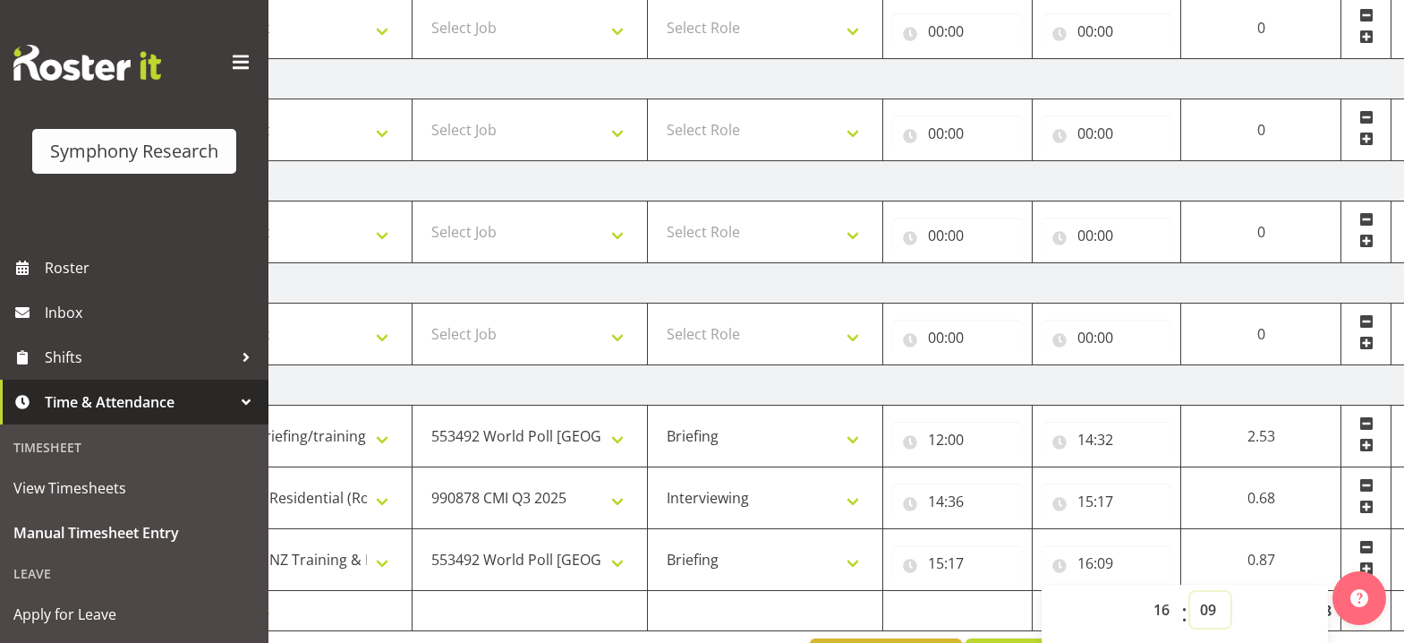
scroll to position [653, 0]
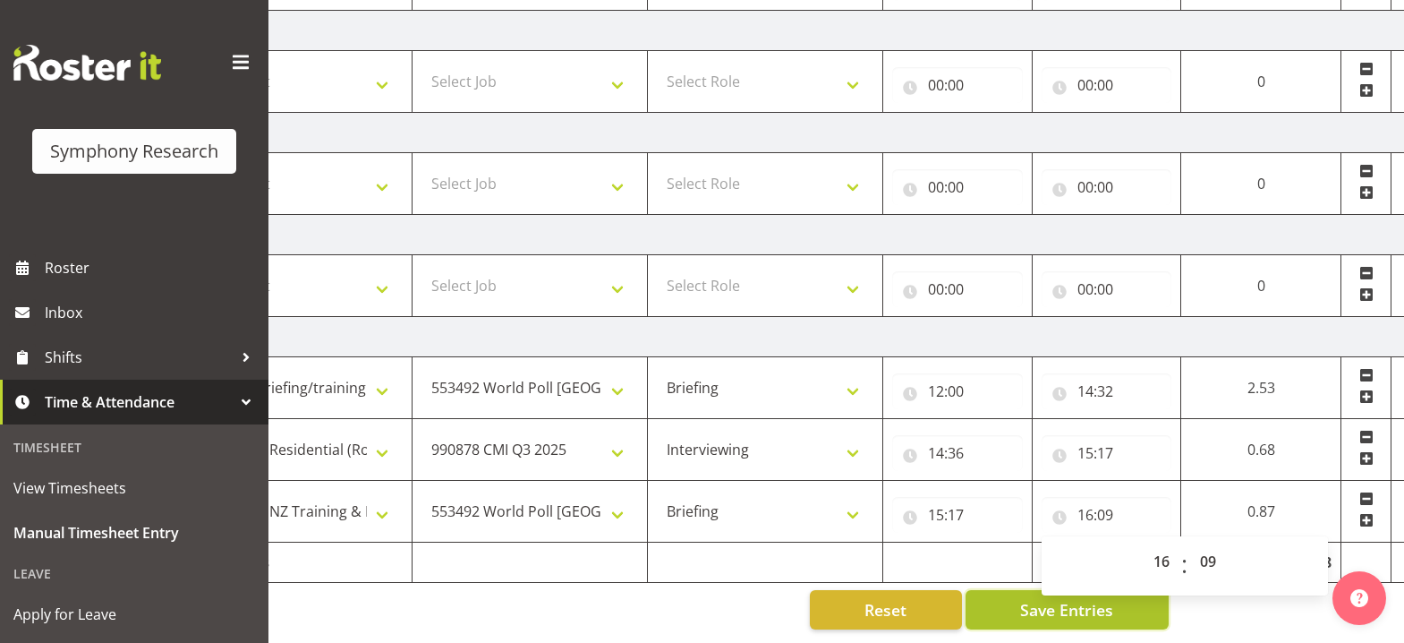
click at [1112, 599] on span "Save Entries" at bounding box center [1066, 609] width 93 height 23
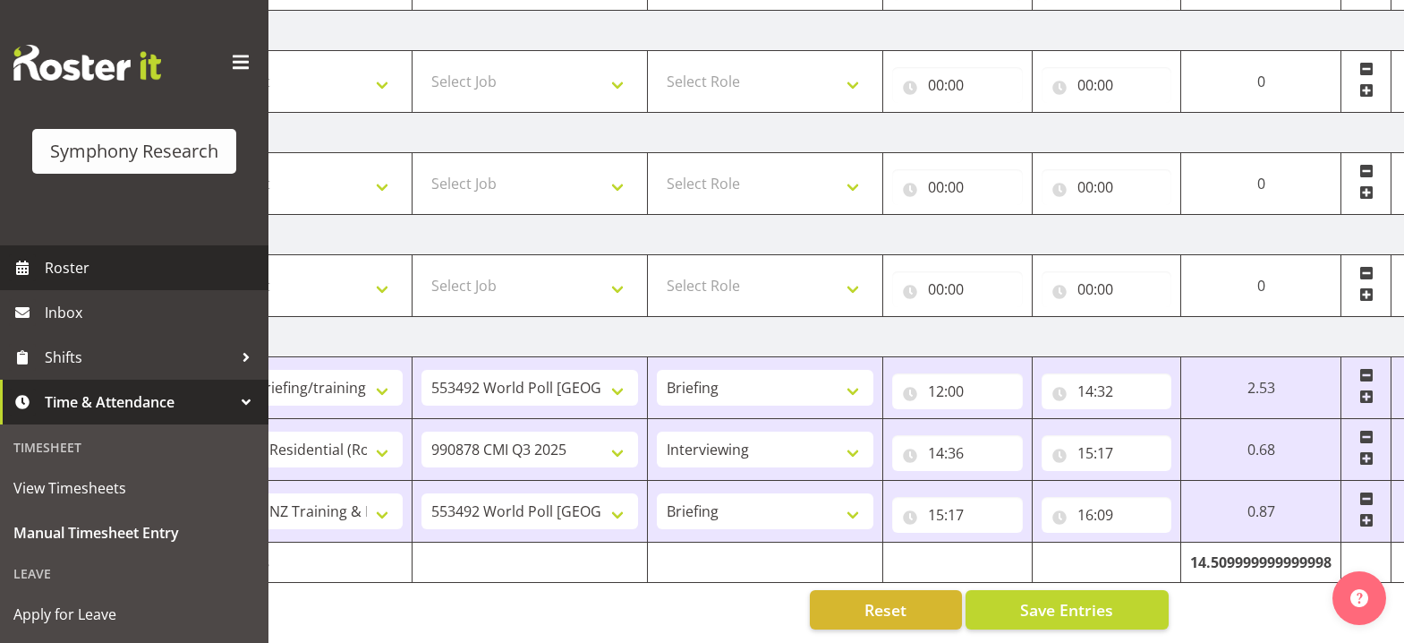
click at [108, 265] on span "Roster" at bounding box center [152, 267] width 215 height 27
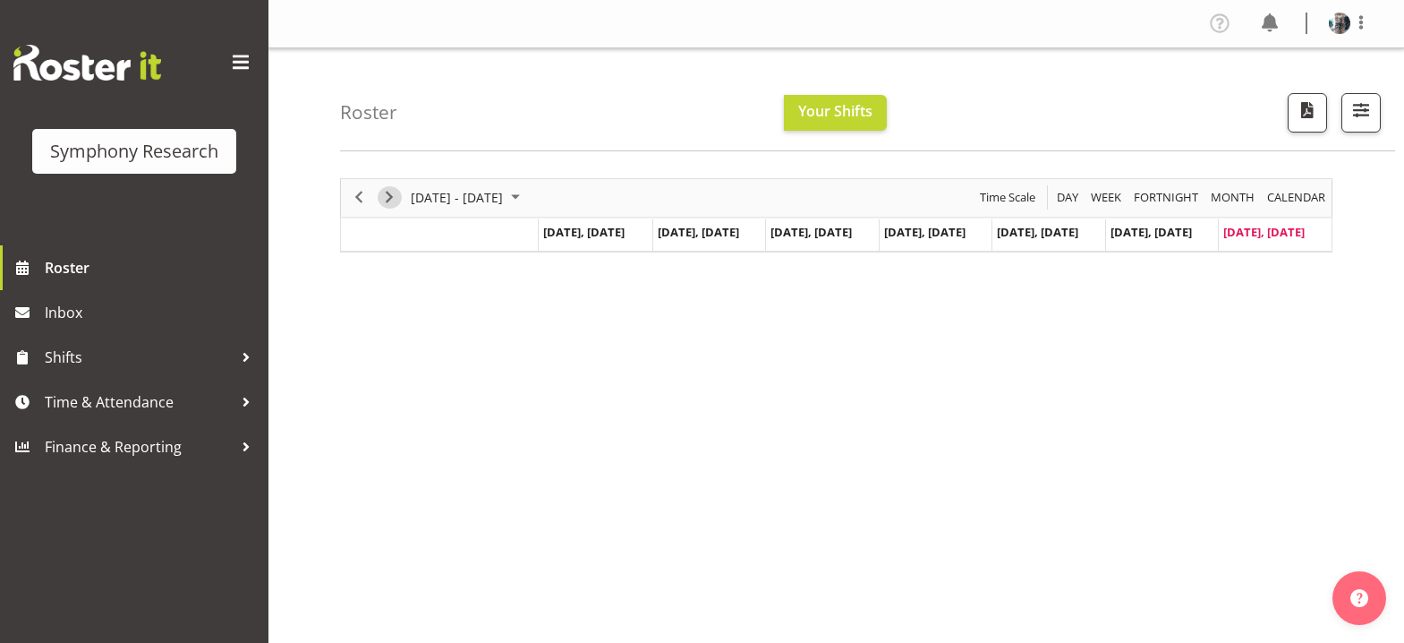
click at [0, 0] on div "Timeline Week of August 10, 2025" at bounding box center [0, 0] width 0 height 0
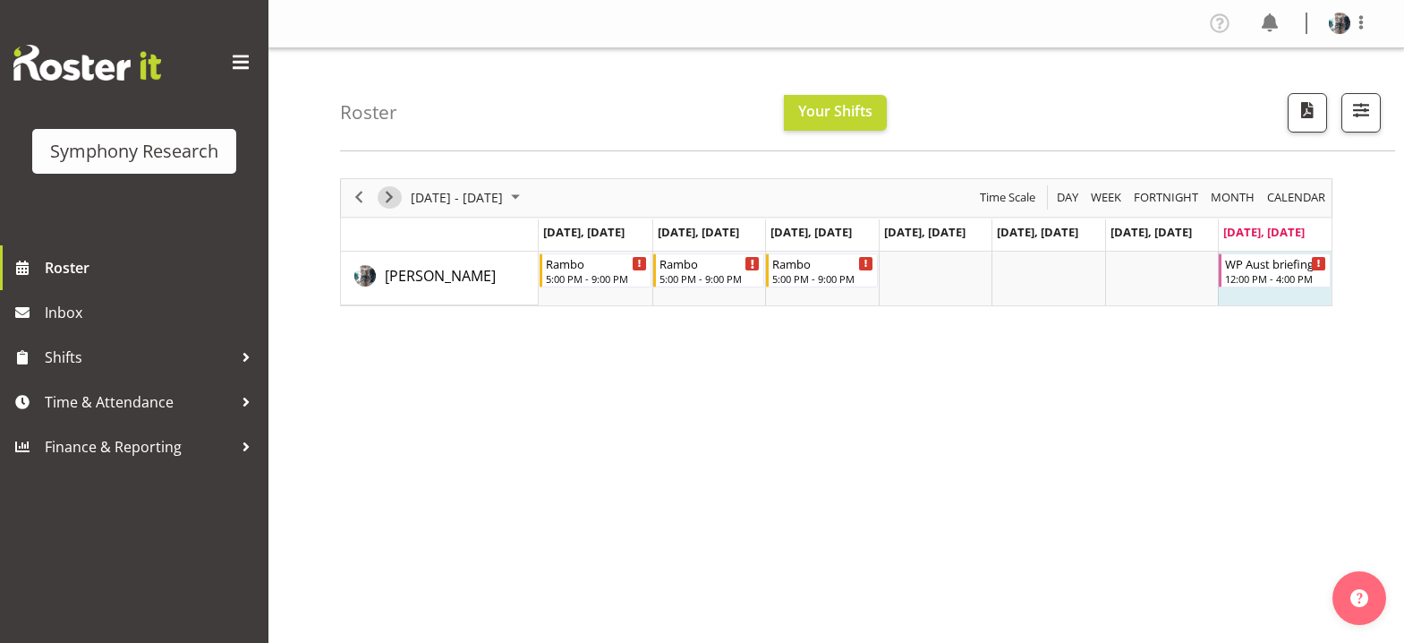
click at [390, 201] on span "Next" at bounding box center [389, 197] width 21 height 22
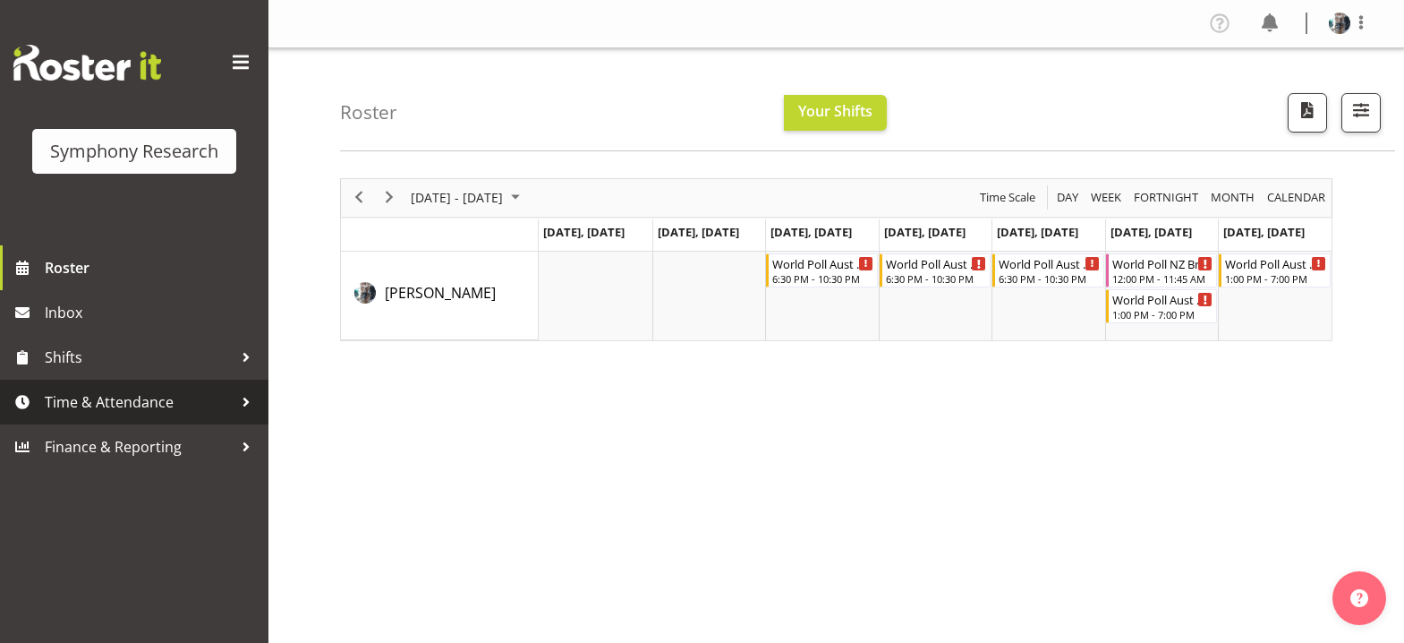
click at [235, 404] on div at bounding box center [246, 401] width 27 height 27
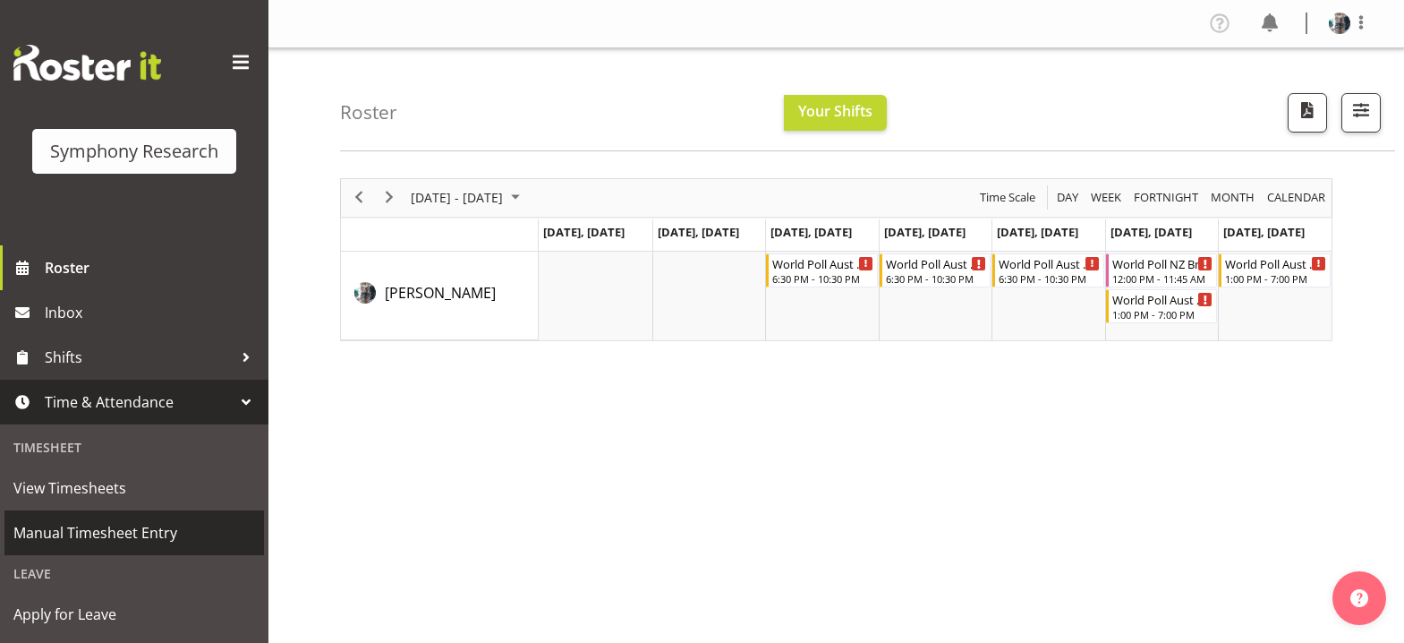
click at [181, 534] on span "Manual Timesheet Entry" at bounding box center [134, 532] width 242 height 27
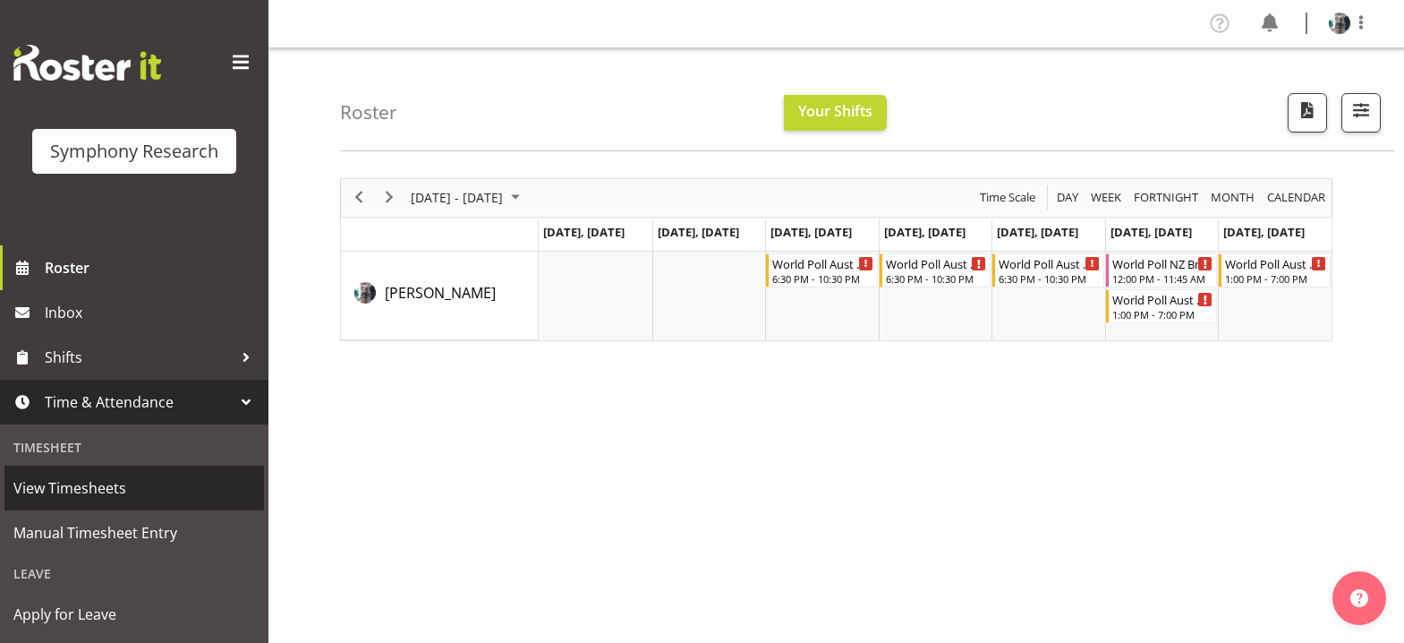
click at [153, 497] on span "View Timesheets" at bounding box center [134, 487] width 242 height 27
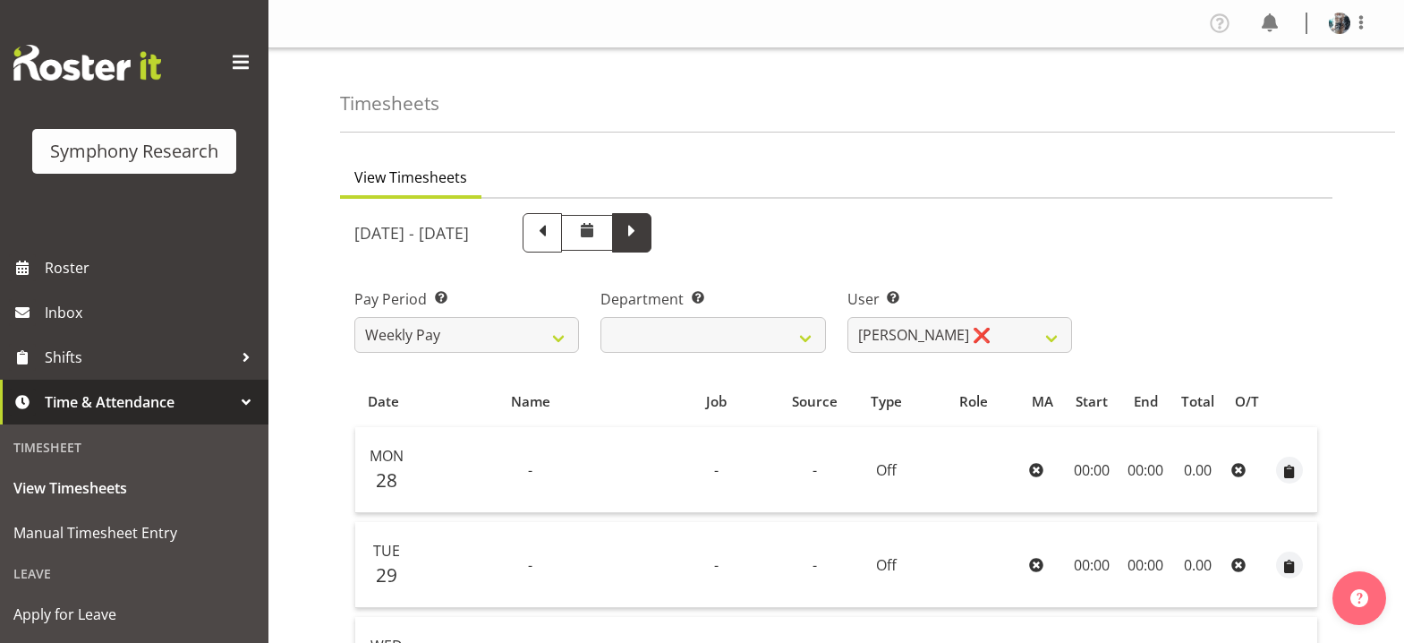
click at [644, 232] on span at bounding box center [631, 230] width 23 height 23
select select
